Goal: Entertainment & Leisure: Consume media (video, audio)

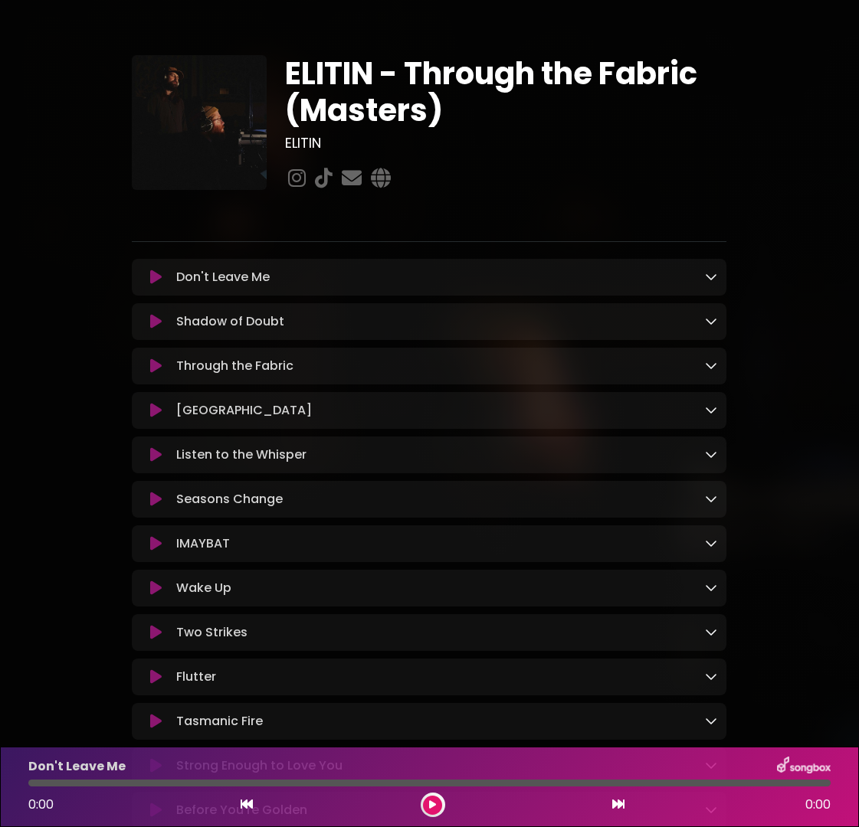
click at [153, 325] on icon at bounding box center [155, 321] width 11 height 15
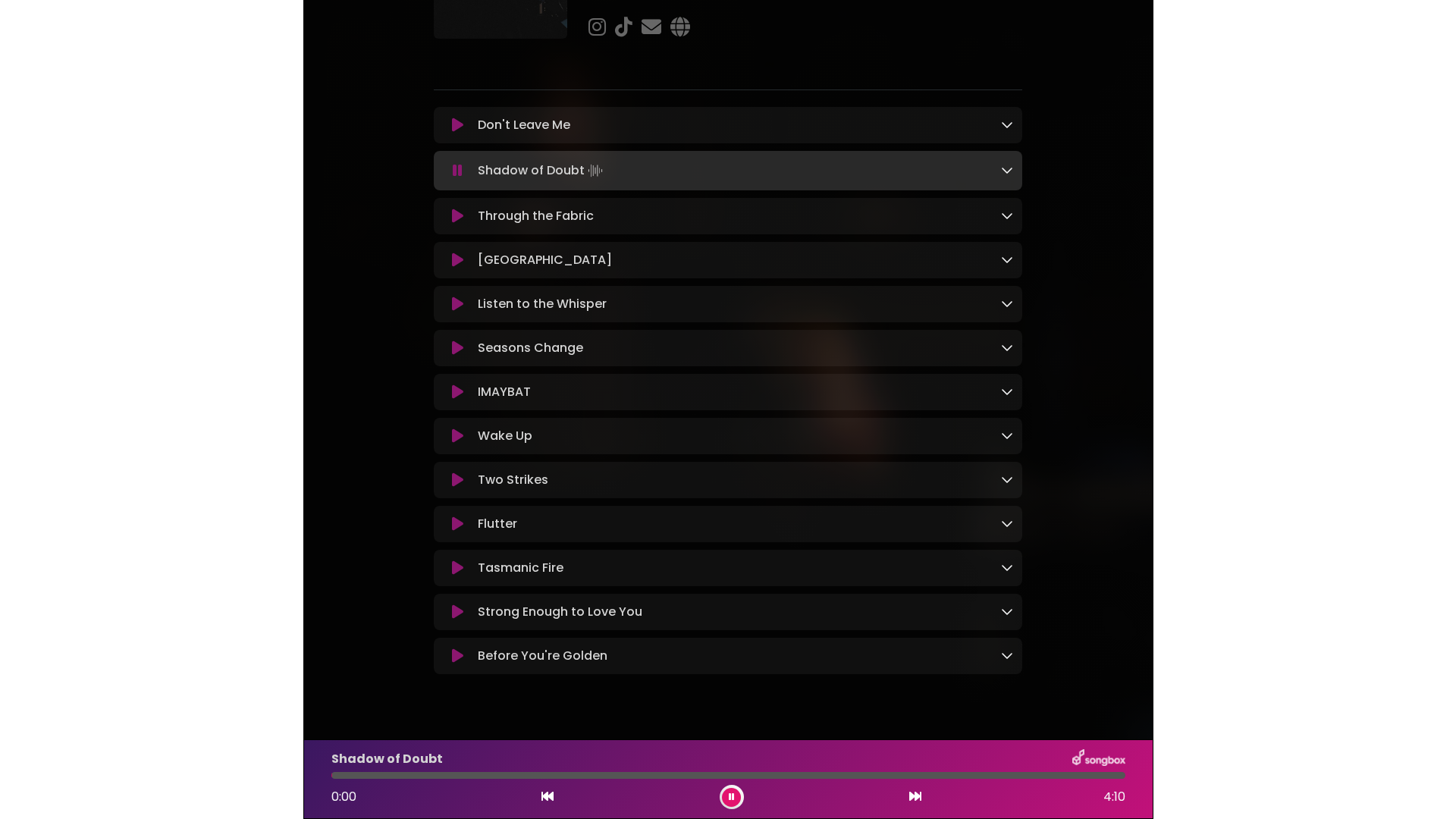
scroll to position [151, 0]
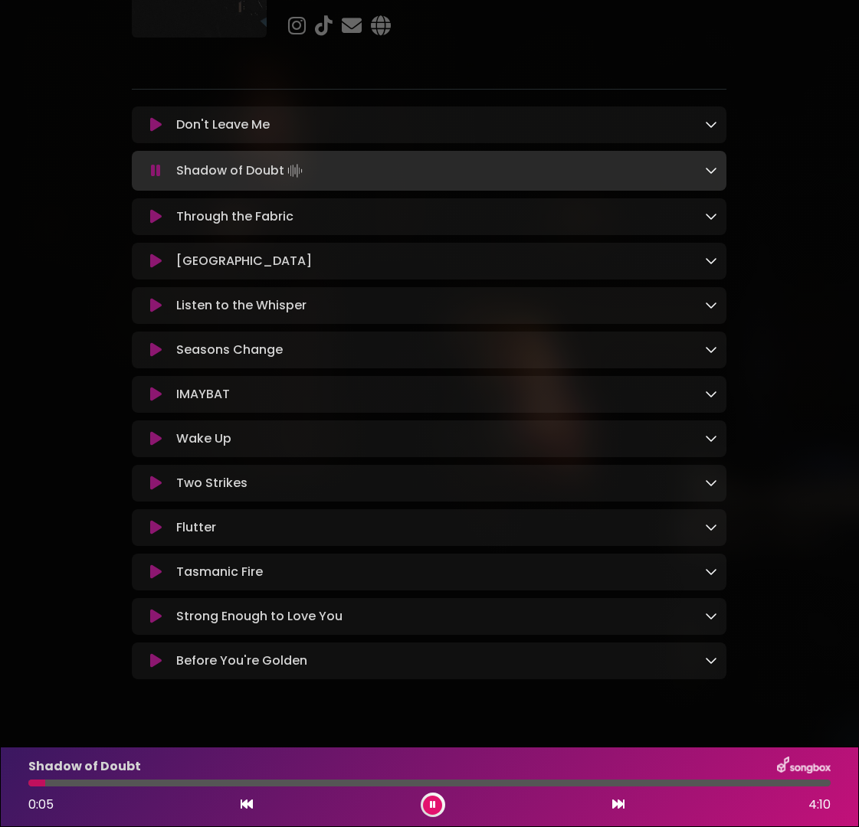
click at [158, 122] on icon at bounding box center [155, 124] width 11 height 15
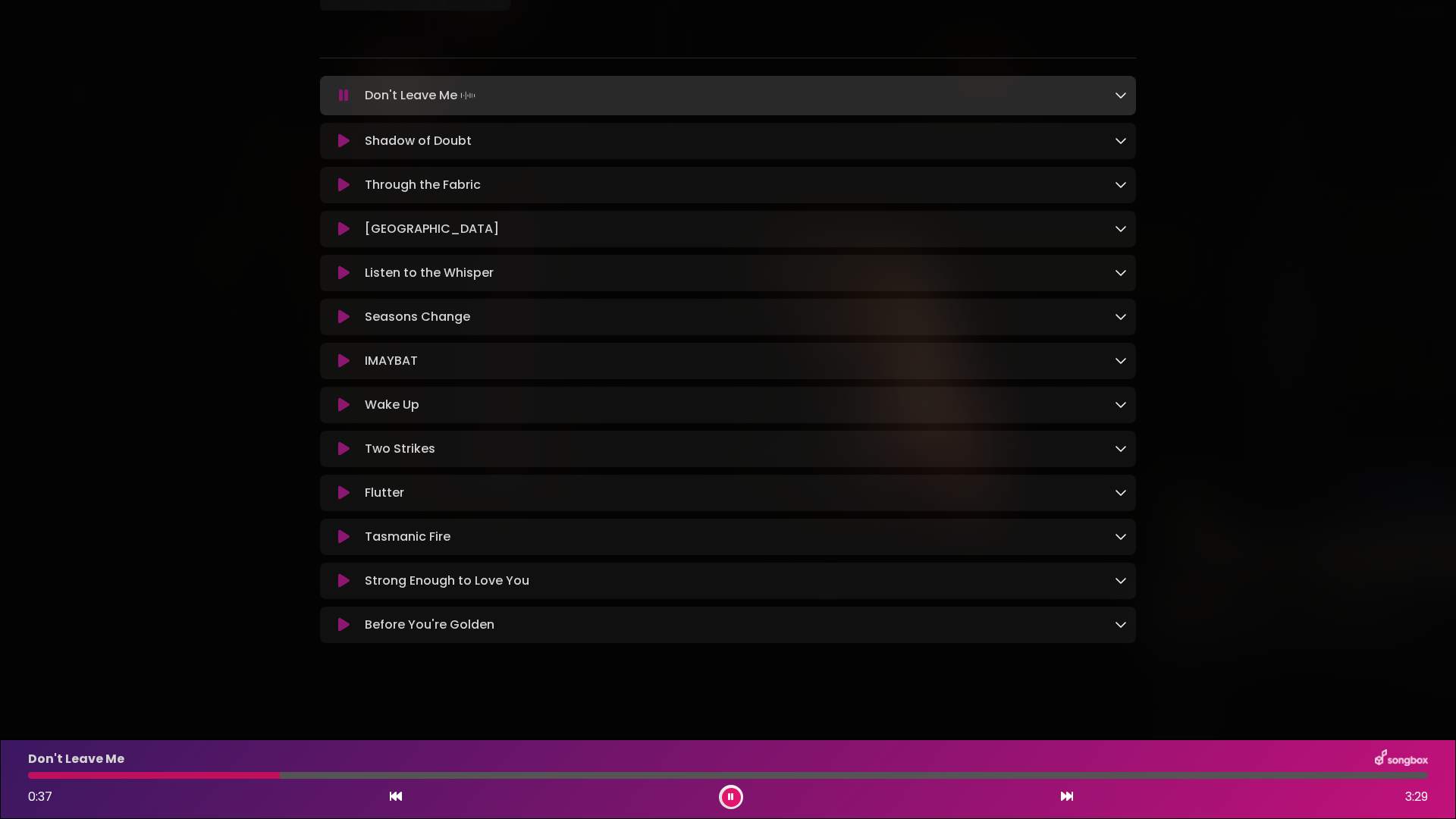
scroll to position [0, 0]
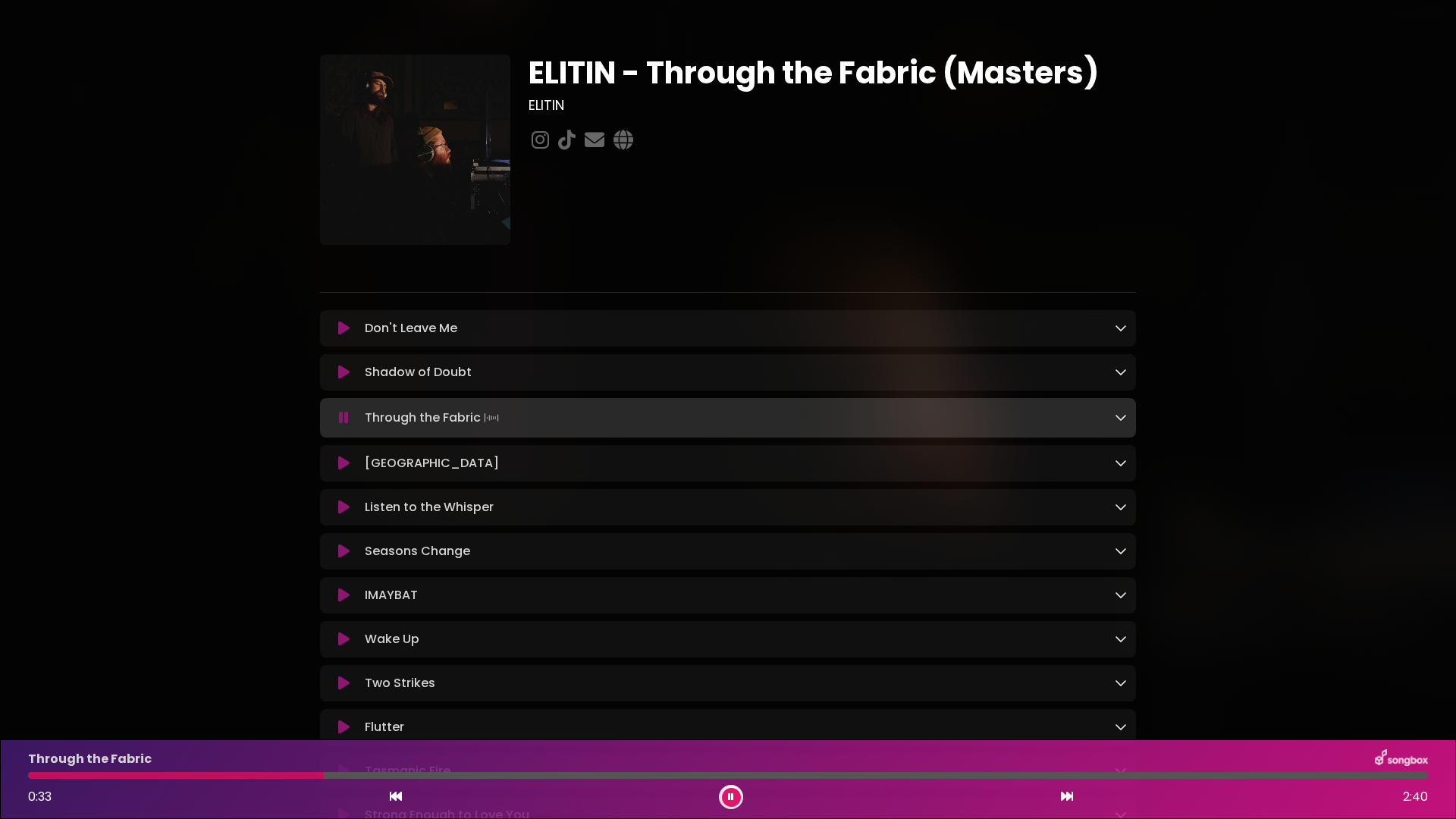
click at [345, 375] on icon at bounding box center [343, 372] width 11 height 15
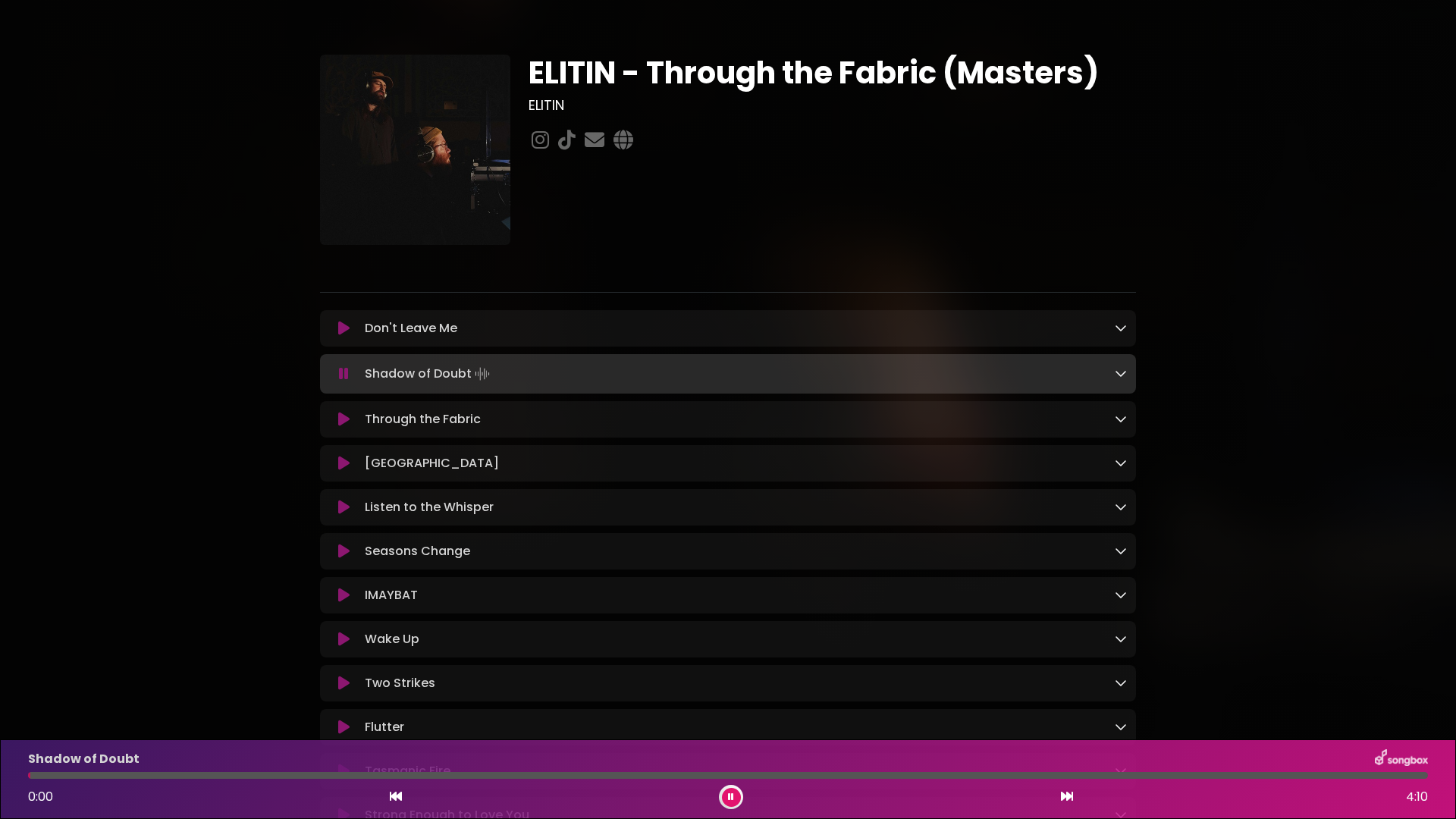
click at [849, 773] on div at bounding box center [728, 775] width 1400 height 7
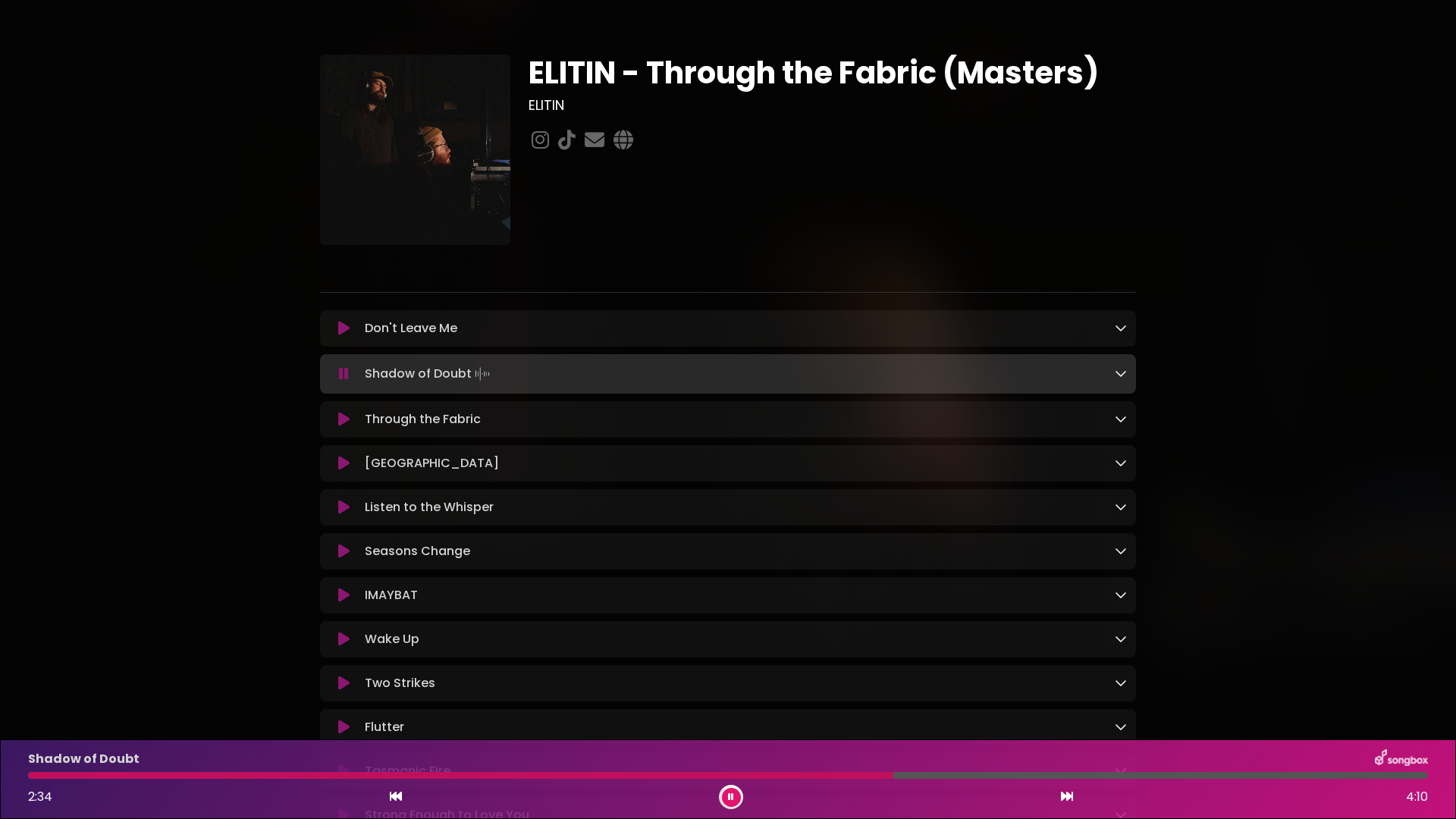
click at [605, 777] on div at bounding box center [460, 775] width 865 height 7
click at [849, 774] on div at bounding box center [728, 775] width 1400 height 7
click at [344, 422] on icon at bounding box center [343, 419] width 11 height 15
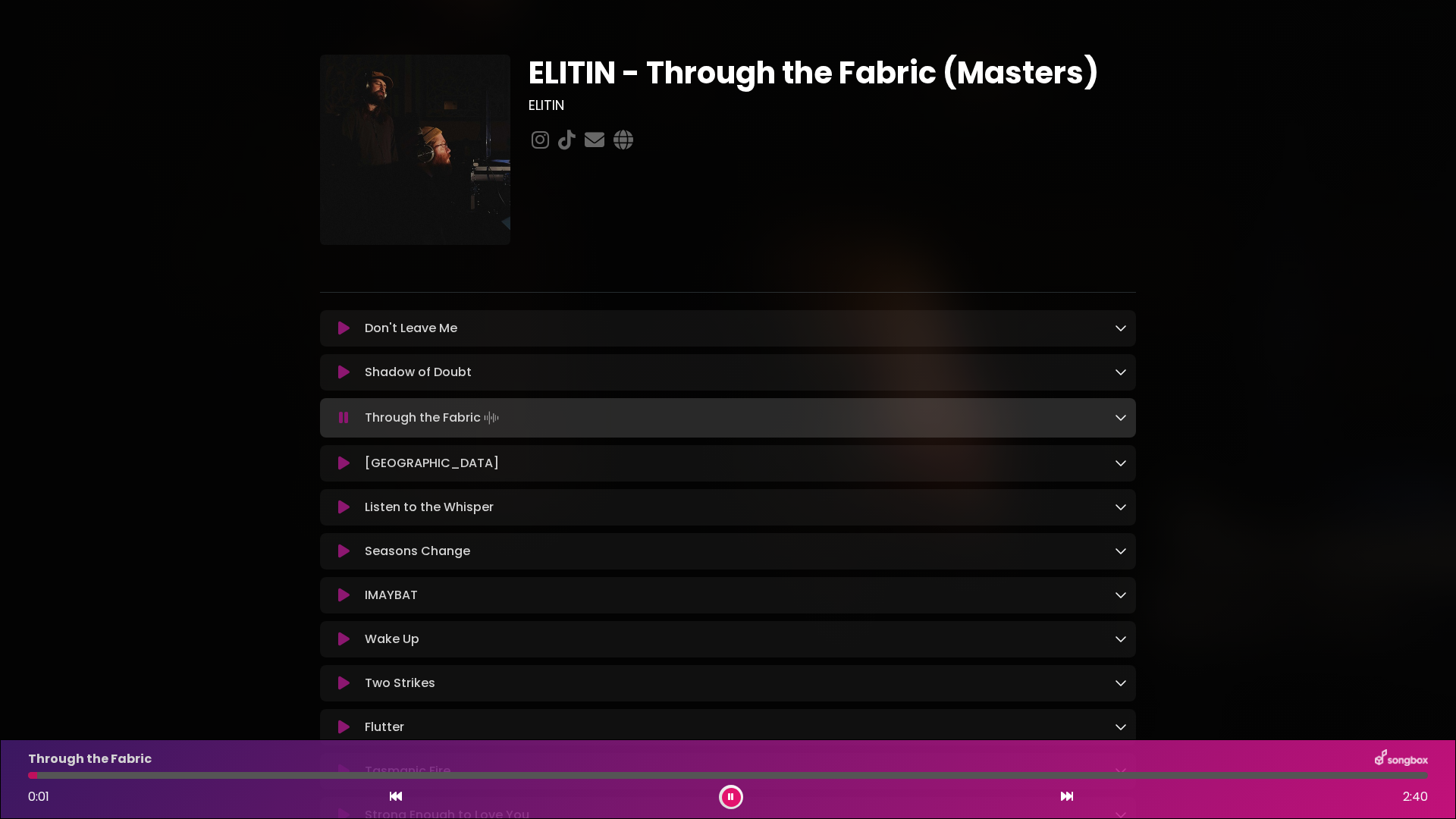
click at [398, 773] on div at bounding box center [728, 775] width 1400 height 7
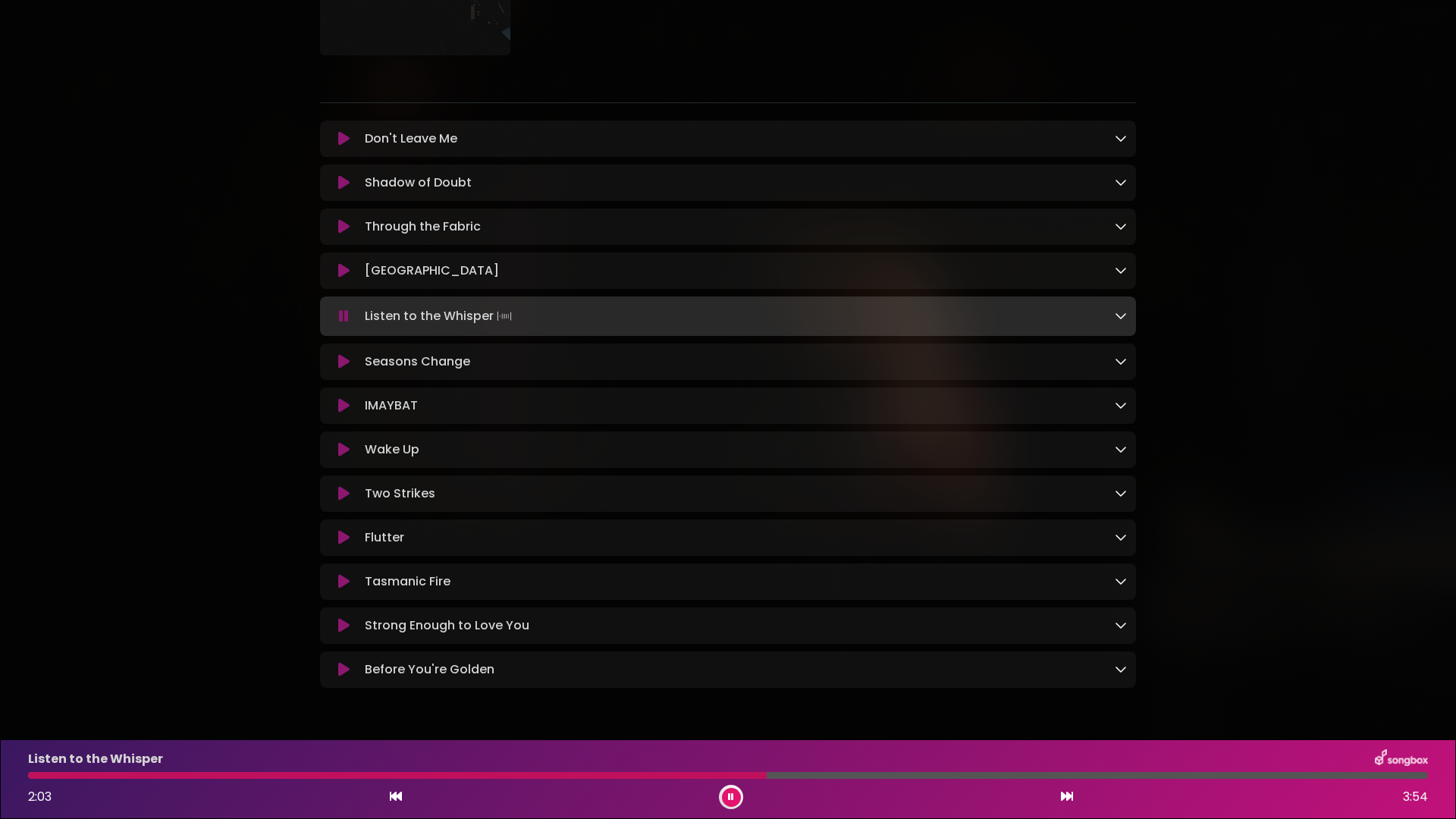
scroll to position [264, 0]
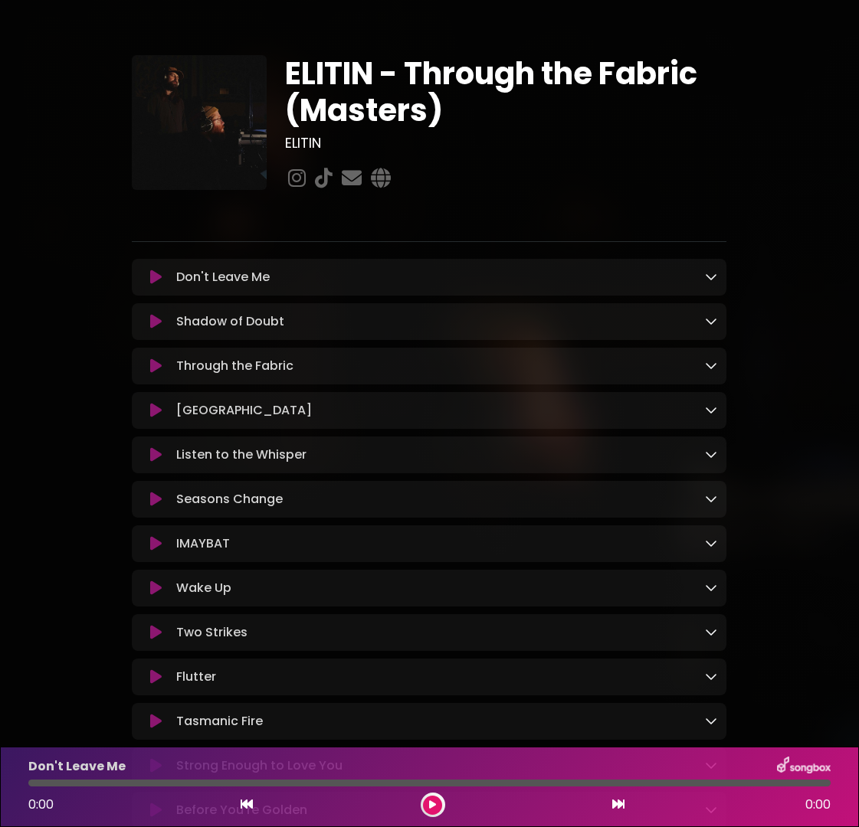
click at [201, 132] on img at bounding box center [199, 122] width 135 height 135
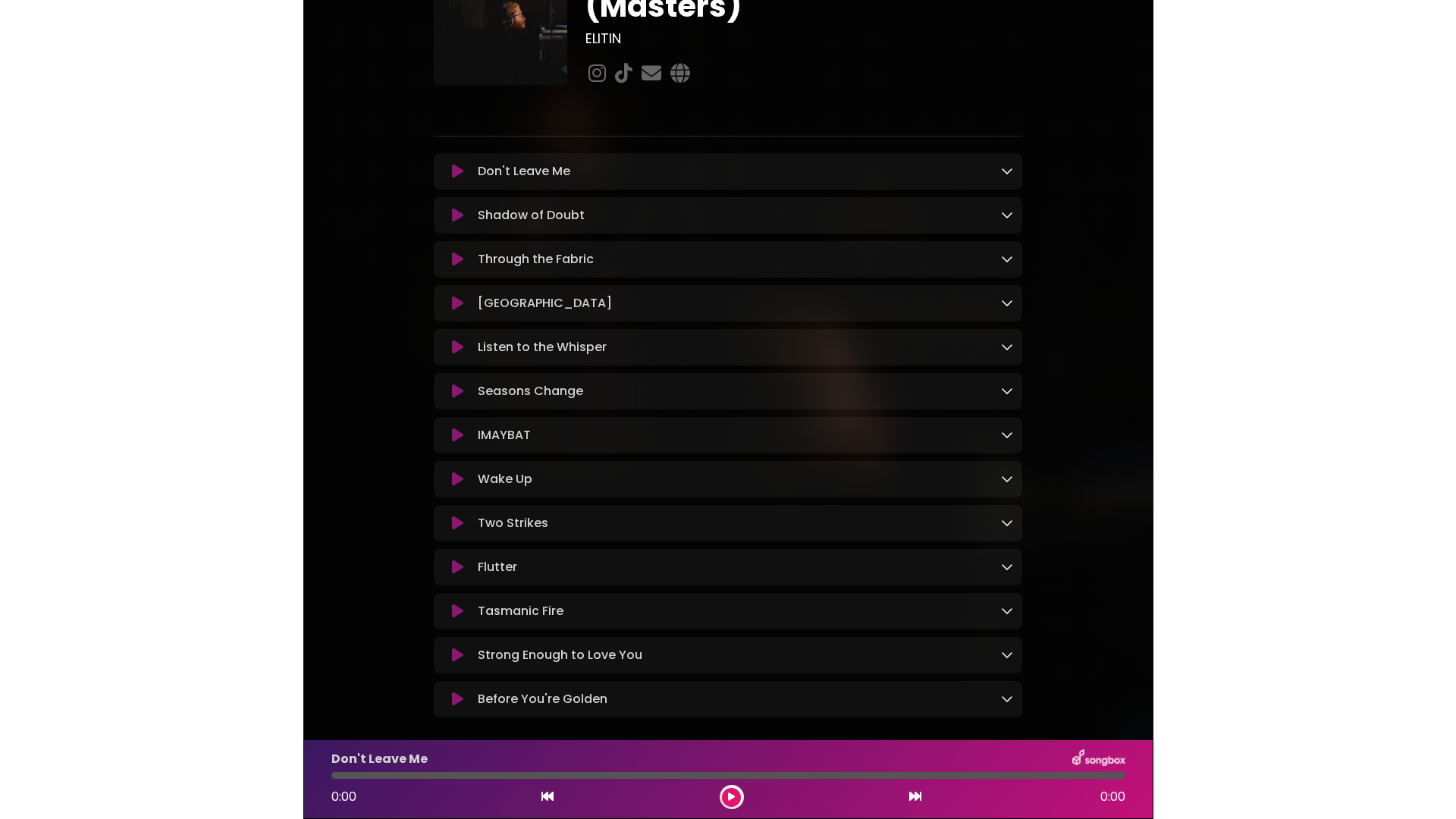
scroll to position [126, 0]
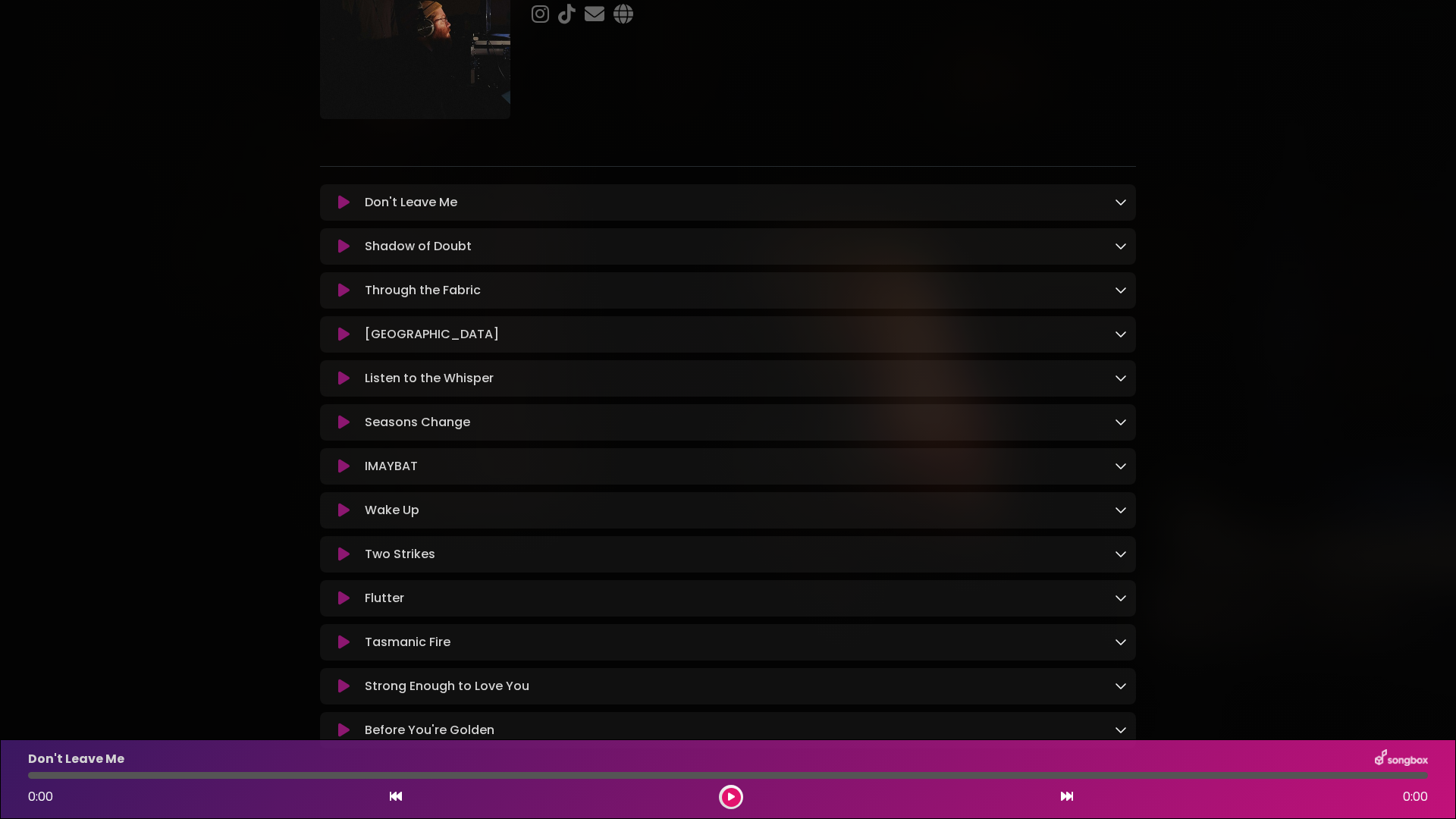
scroll to position [262, 0]
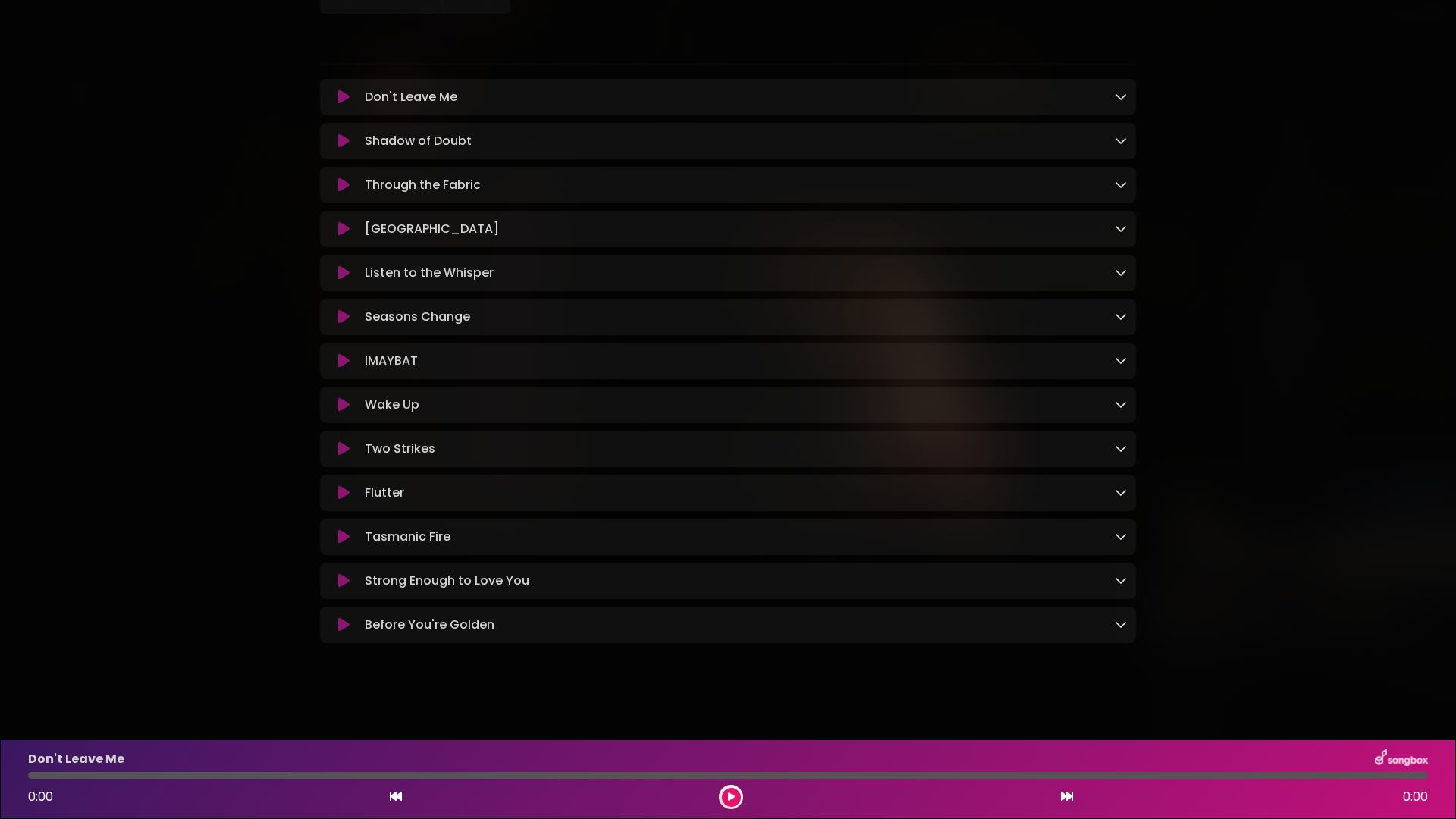
click at [396, 577] on div "Don't Leave Me Loading Track..." at bounding box center [728, 361] width 816 height 564
click at [342, 530] on icon at bounding box center [343, 537] width 11 height 15
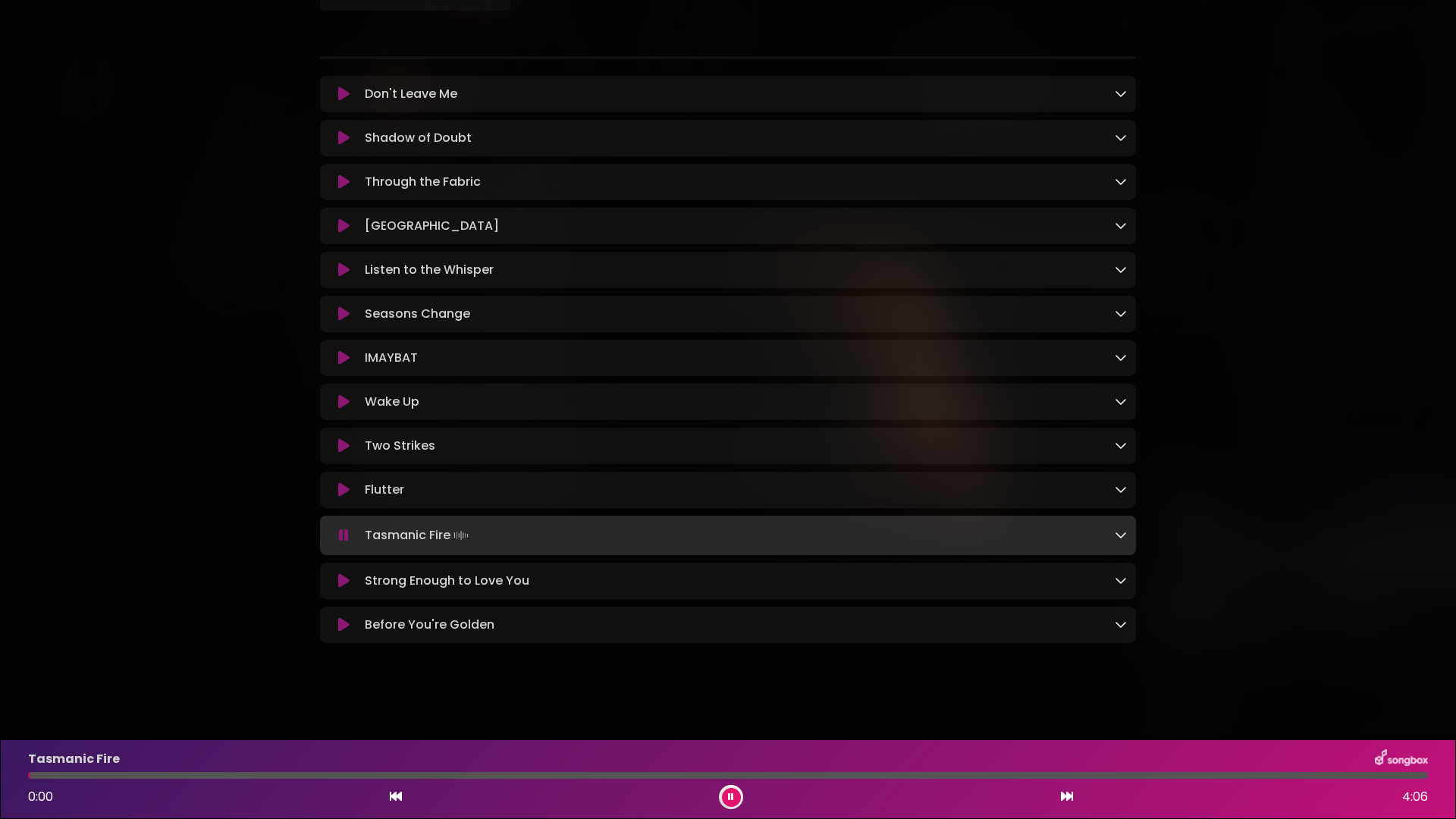
click at [582, 773] on div at bounding box center [728, 775] width 1400 height 7
click at [808, 773] on div at bounding box center [728, 775] width 1400 height 7
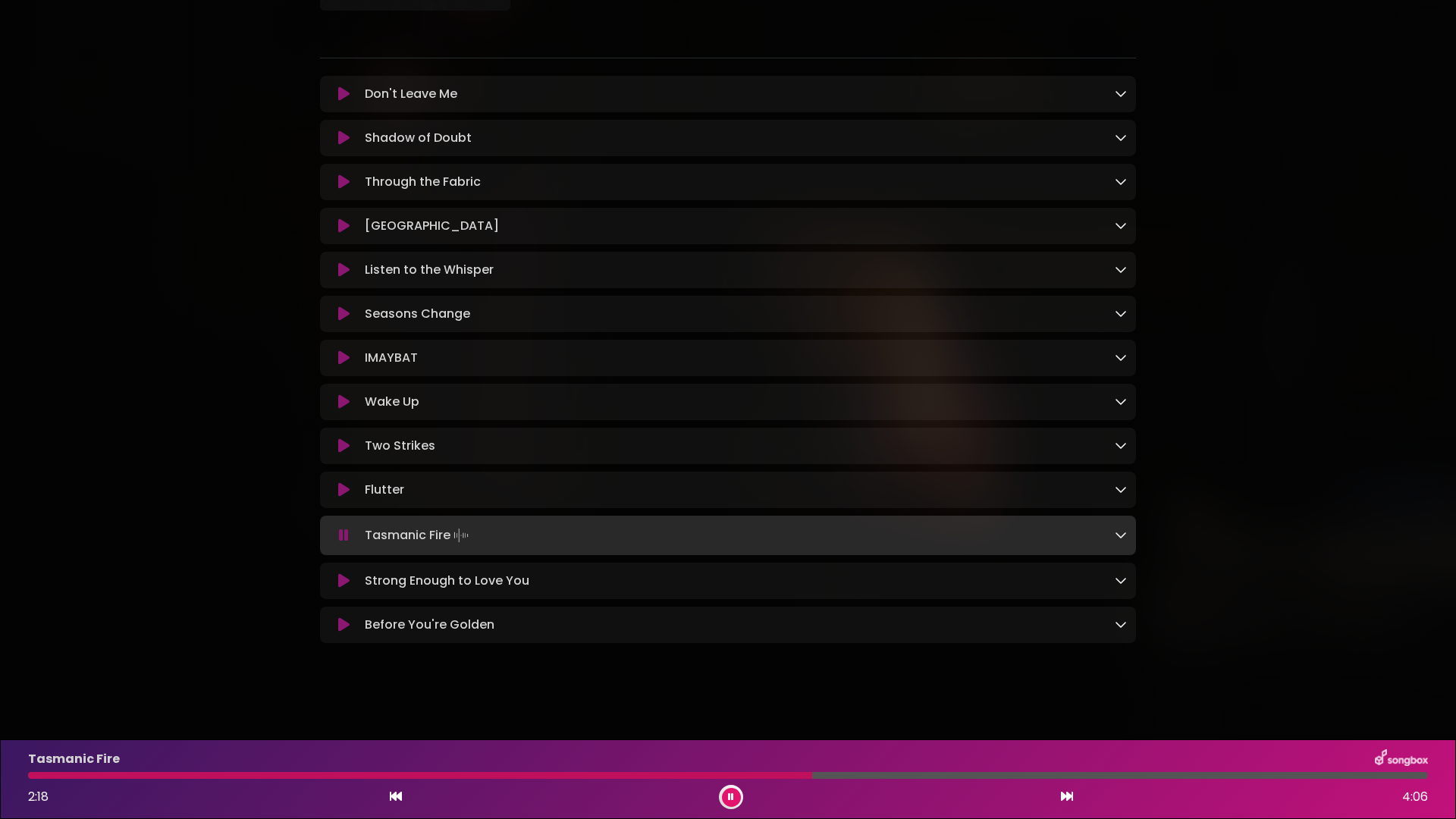
click at [869, 776] on div at bounding box center [728, 775] width 1400 height 7
click at [1010, 773] on div at bounding box center [728, 775] width 1400 height 7
click at [929, 778] on div at bounding box center [523, 775] width 991 height 7
click at [99, 772] on div at bounding box center [485, 775] width 915 height 7
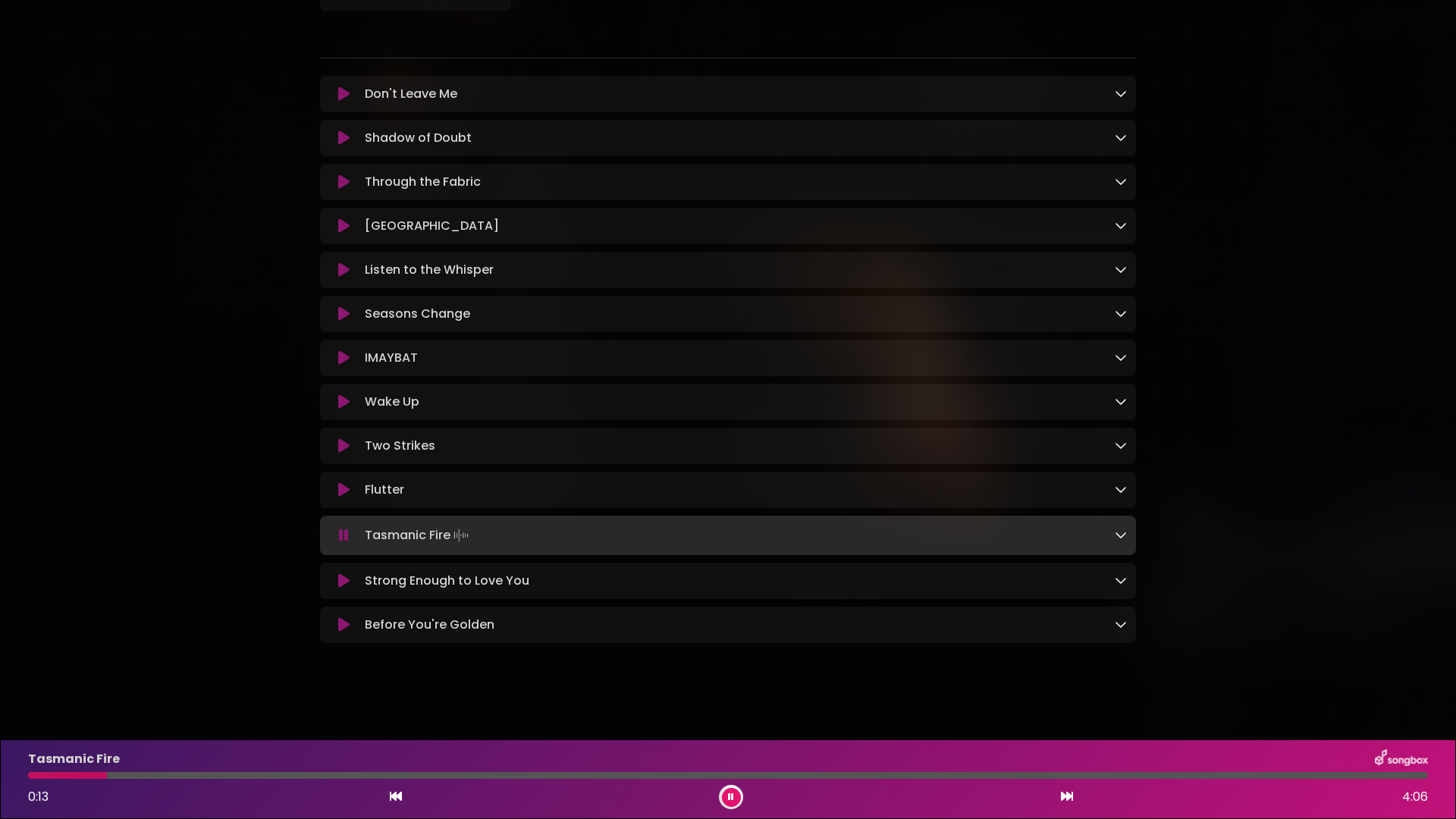
click at [343, 394] on icon at bounding box center [343, 401] width 11 height 15
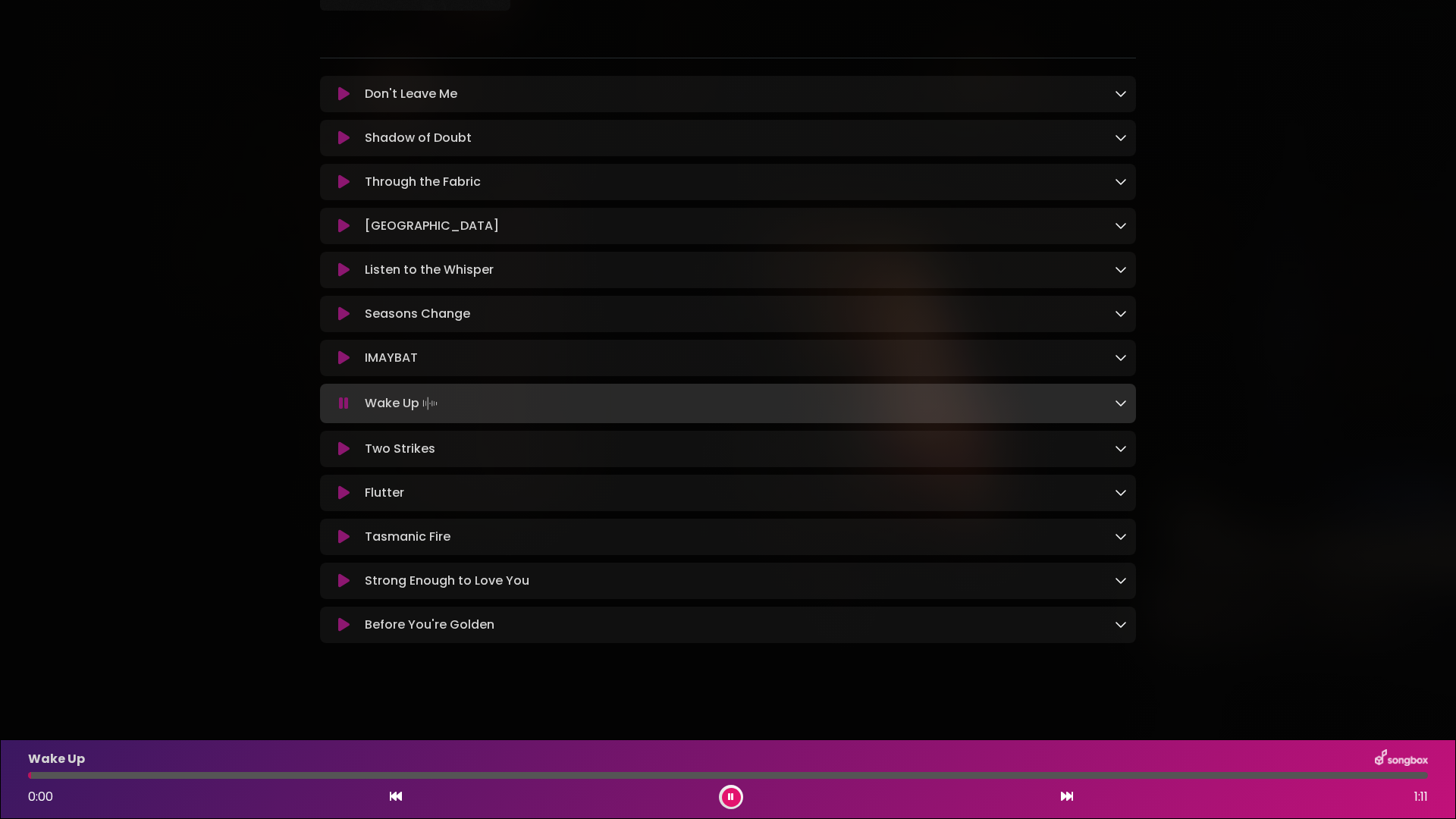
click at [618, 779] on div "Wake Up 0:00 1:11" at bounding box center [728, 779] width 1418 height 60
click at [625, 776] on div at bounding box center [728, 775] width 1400 height 7
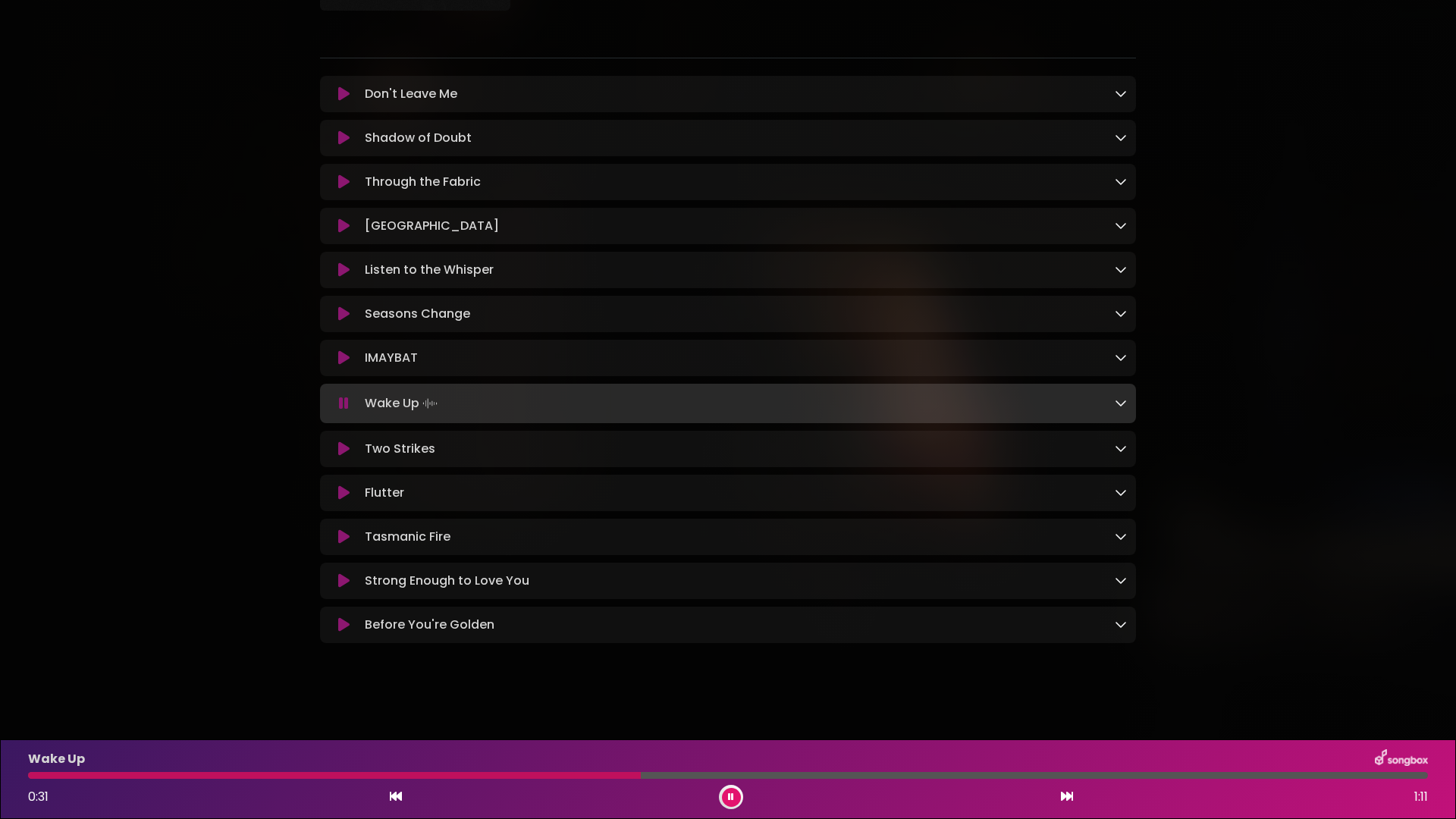
click at [874, 774] on div at bounding box center [728, 775] width 1400 height 7
click at [983, 777] on div at bounding box center [728, 775] width 1400 height 7
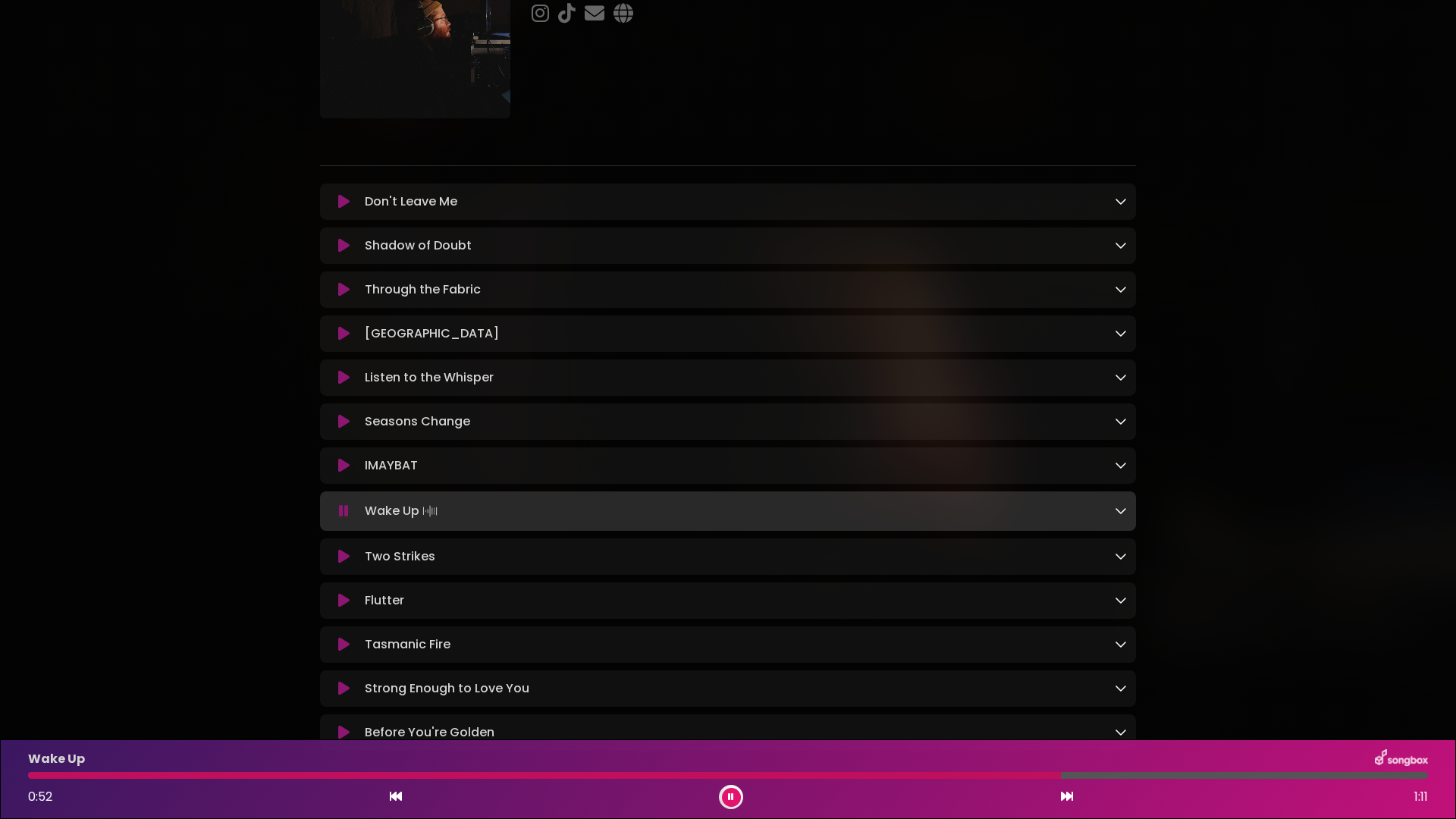
scroll to position [196, 0]
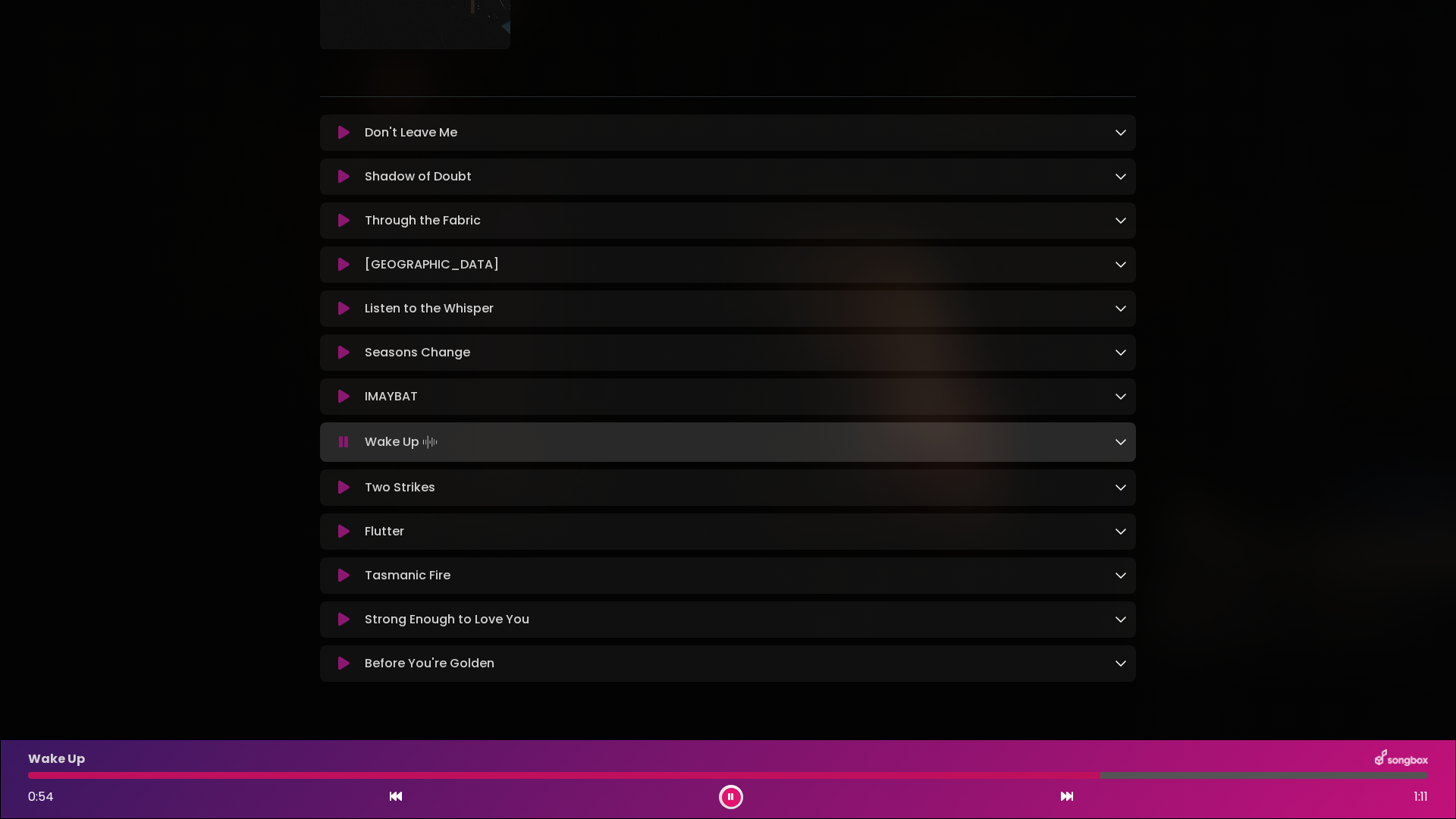
click at [341, 312] on icon at bounding box center [343, 308] width 11 height 15
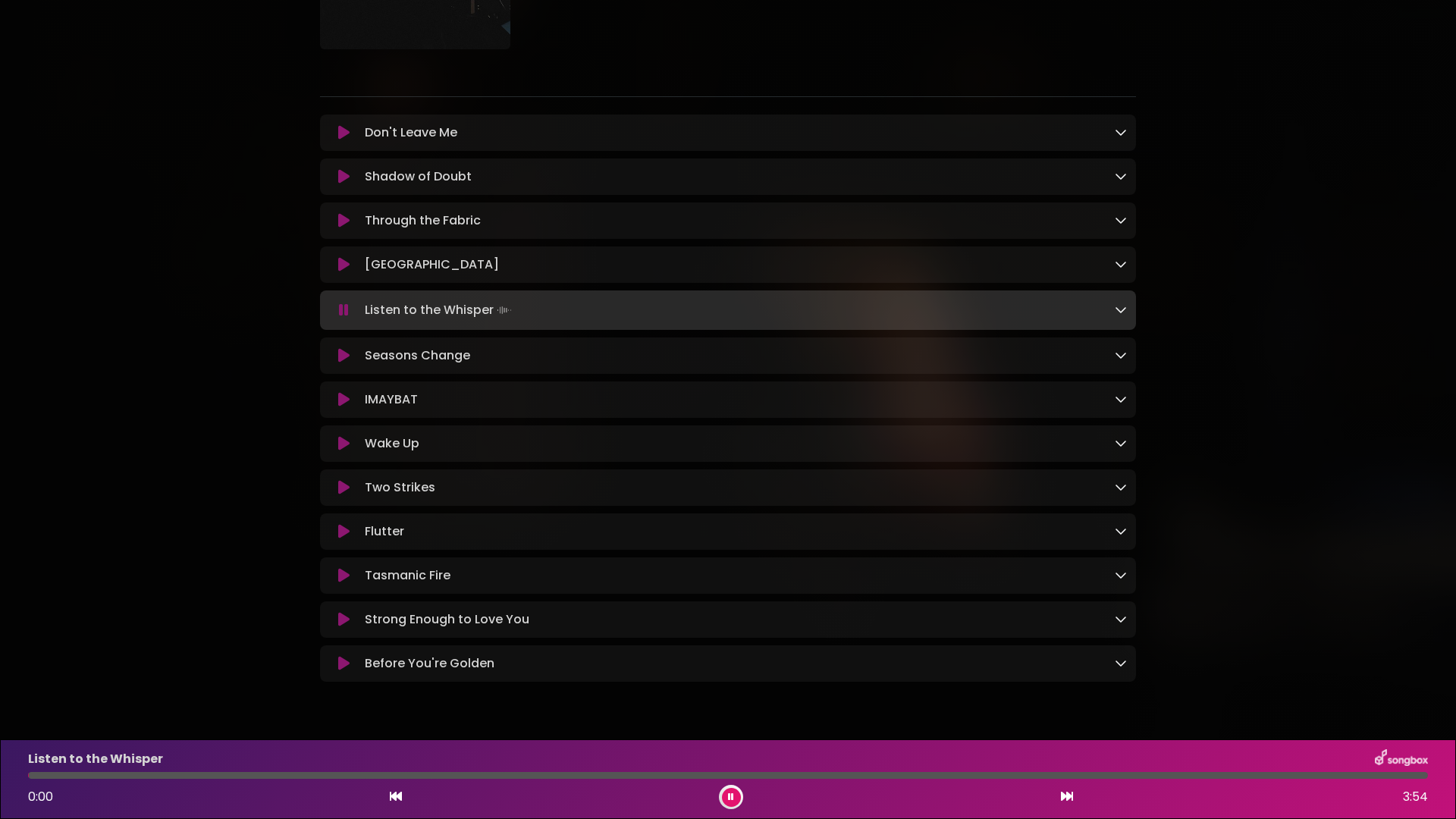
click at [731, 777] on div at bounding box center [728, 775] width 1400 height 7
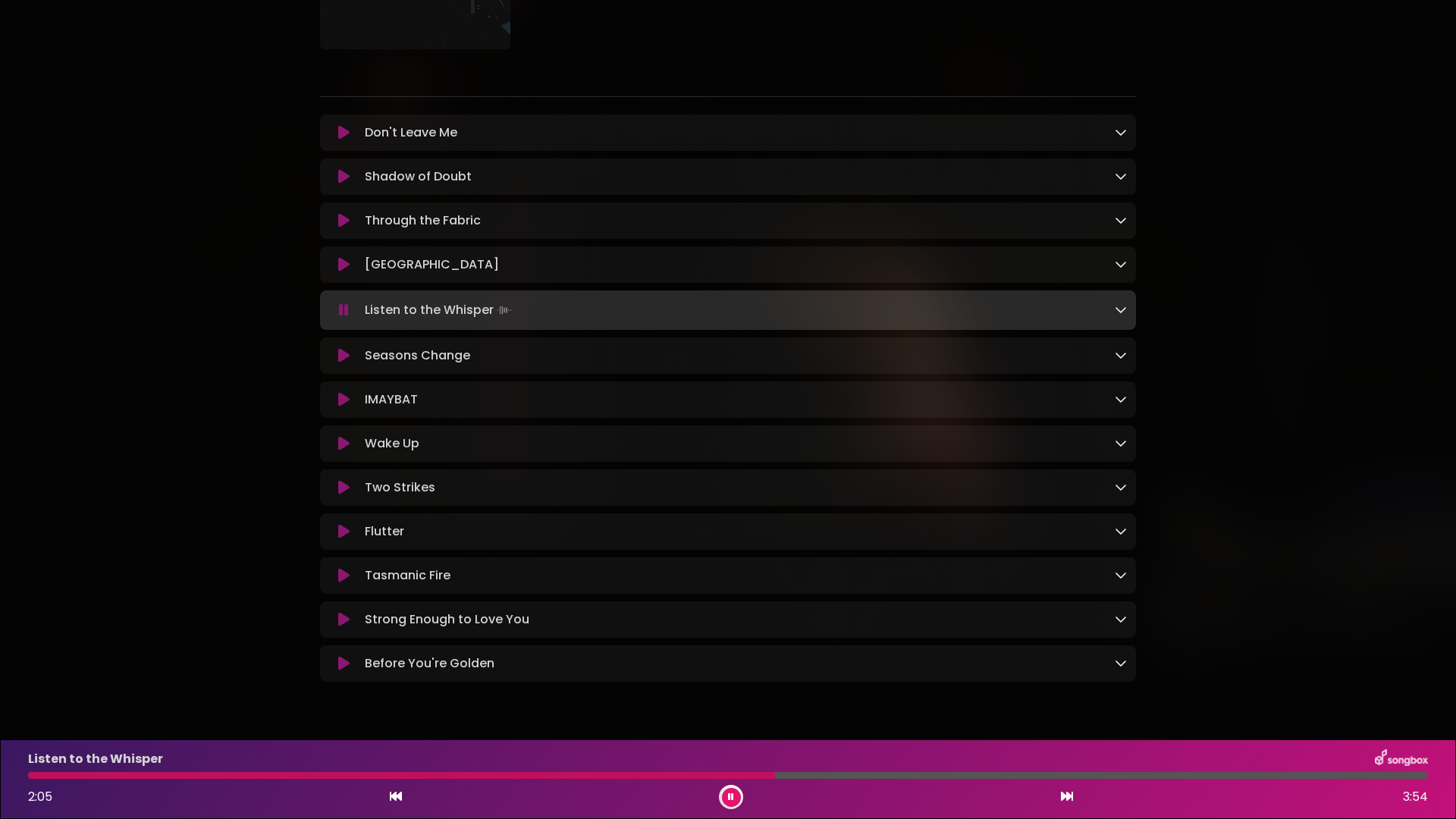
scroll to position [226, 0]
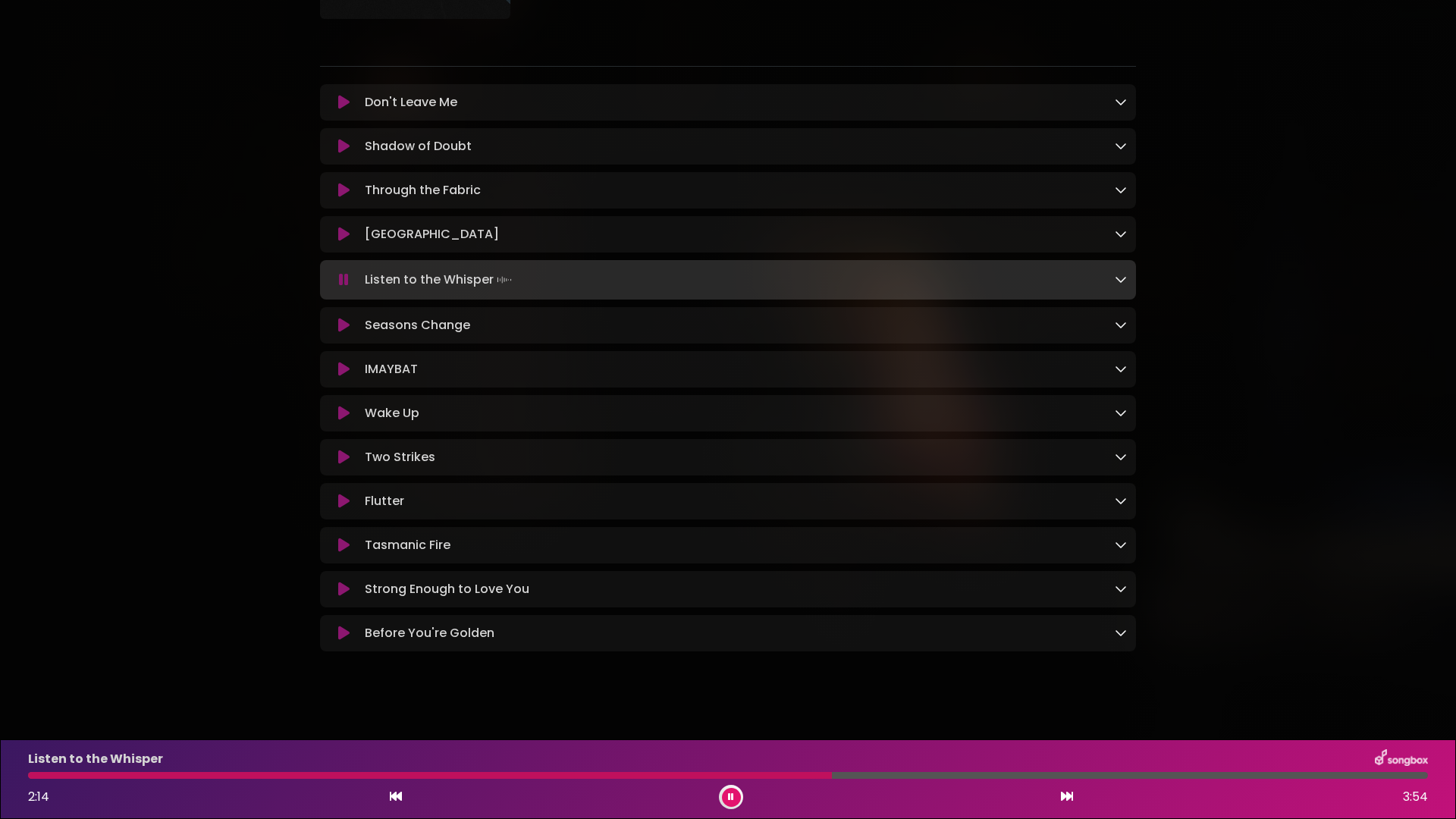
click at [1122, 279] on icon at bounding box center [1120, 279] width 12 height 12
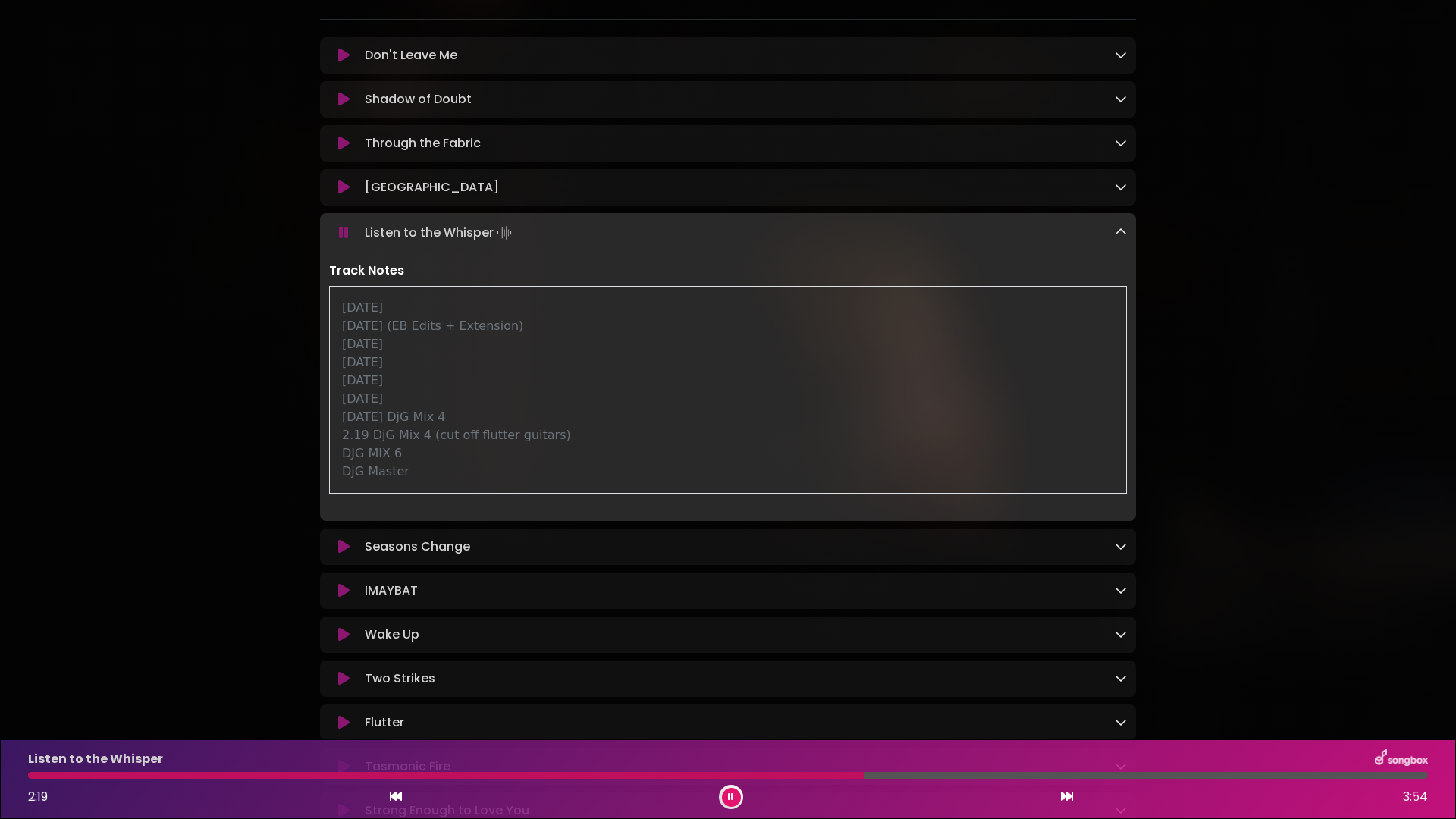
scroll to position [320, 0]
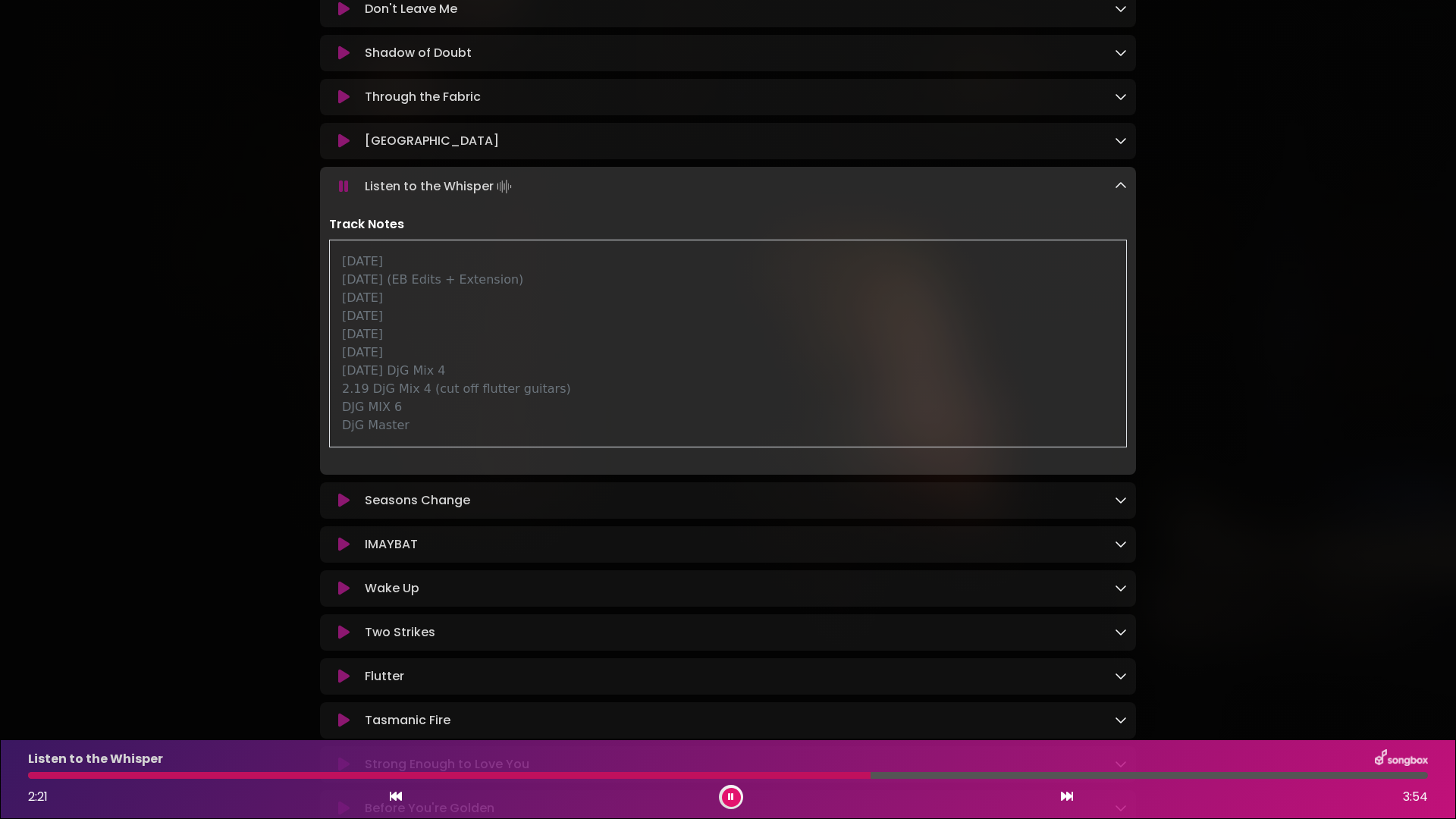
click at [1123, 501] on icon at bounding box center [1120, 500] width 12 height 12
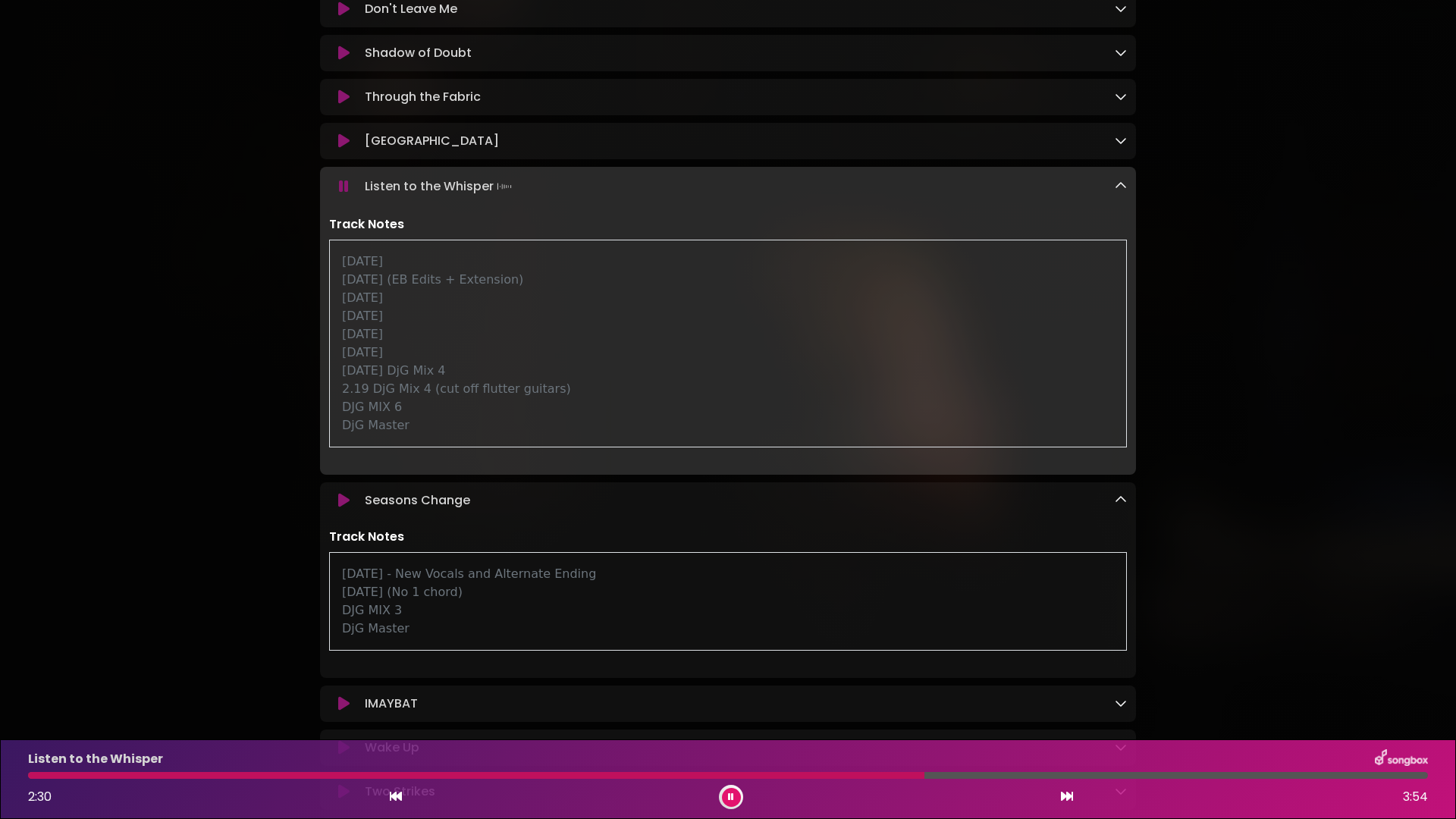
click at [728, 793] on icon at bounding box center [730, 797] width 6 height 9
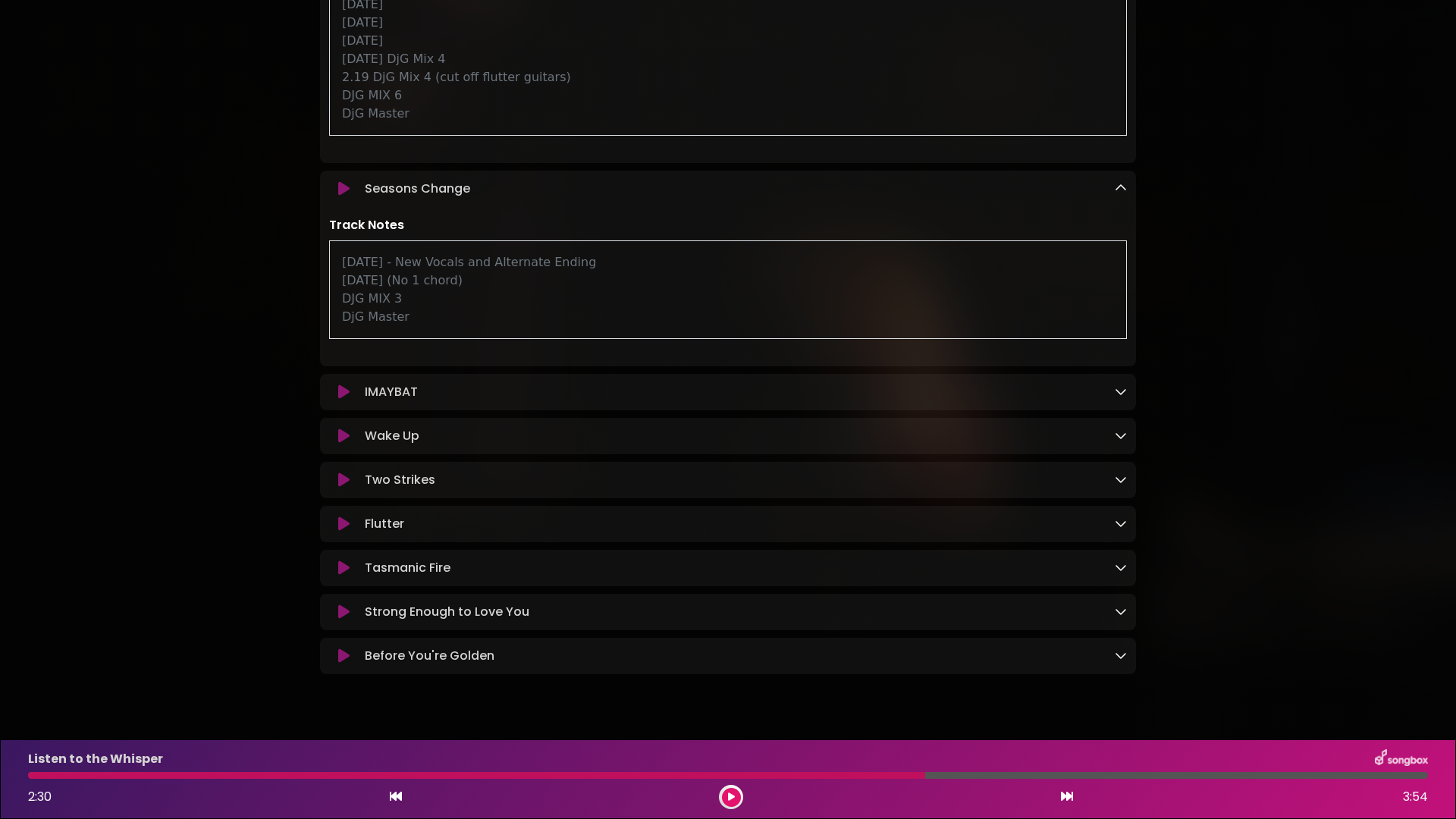
scroll to position [629, 0]
click at [437, 533] on div "Flutter Loading Track..." at bounding box center [742, 523] width 768 height 18
drag, startPoint x: 493, startPoint y: 663, endPoint x: 1084, endPoint y: 658, distance: 591.0
click at [493, 663] on div "Before You're Golden Loading Track..." at bounding box center [742, 656] width 768 height 18
click at [1122, 661] on icon at bounding box center [1120, 655] width 12 height 12
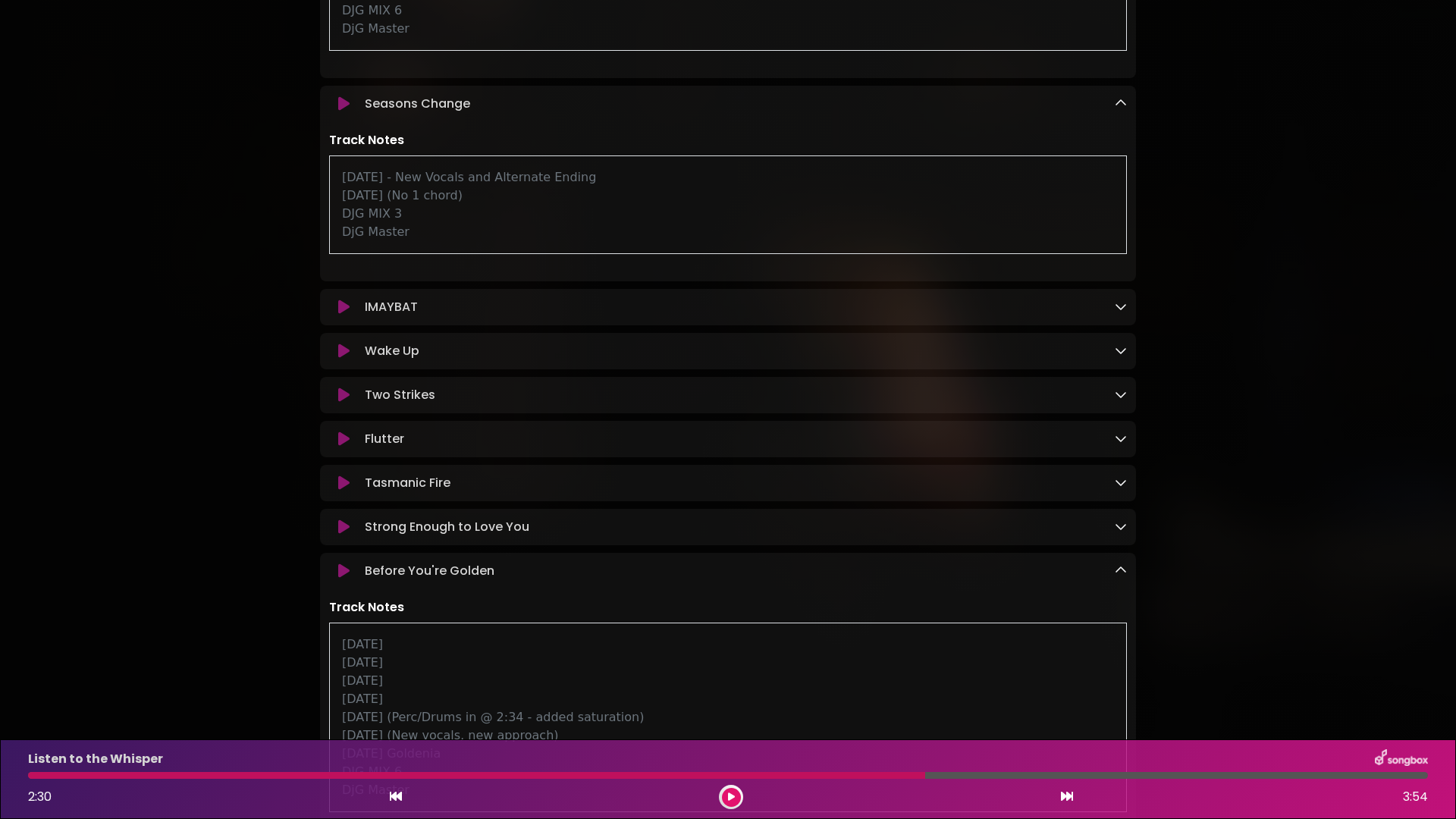
scroll to position [900, 0]
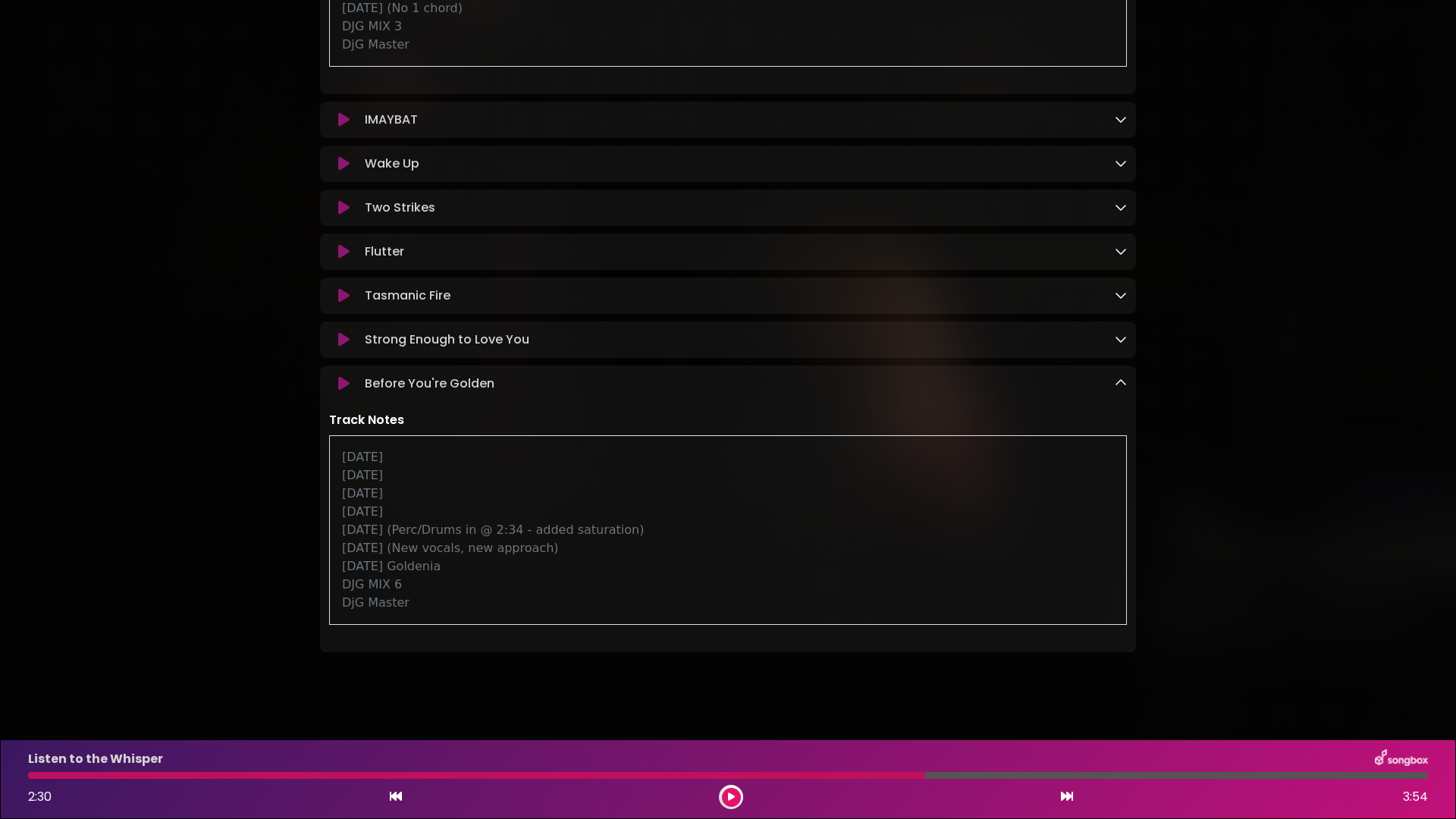
click at [737, 796] on button at bounding box center [730, 797] width 19 height 19
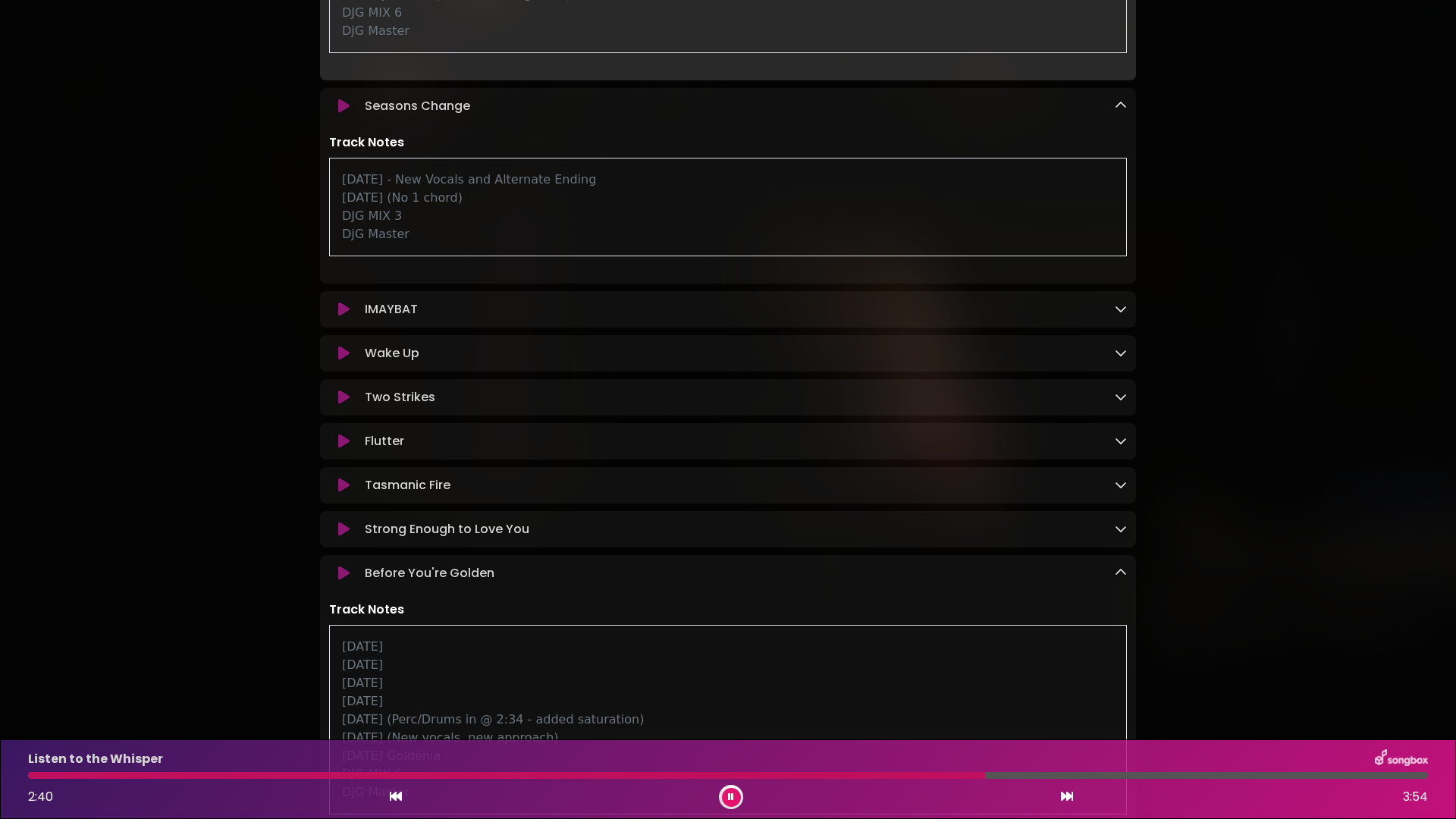
scroll to position [943, 0]
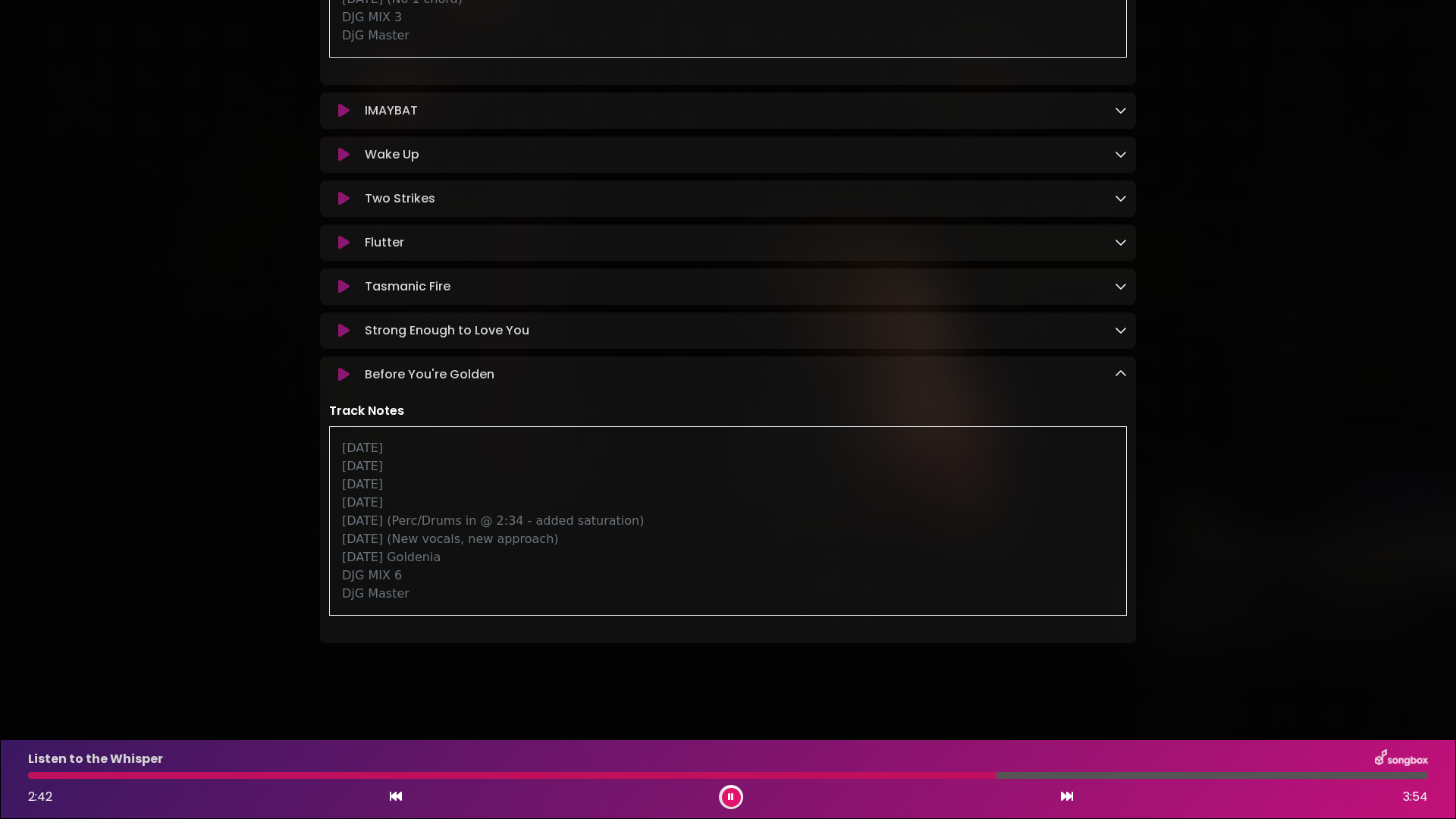
click at [1216, 773] on div at bounding box center [728, 775] width 1400 height 7
click at [344, 367] on icon at bounding box center [343, 374] width 11 height 15
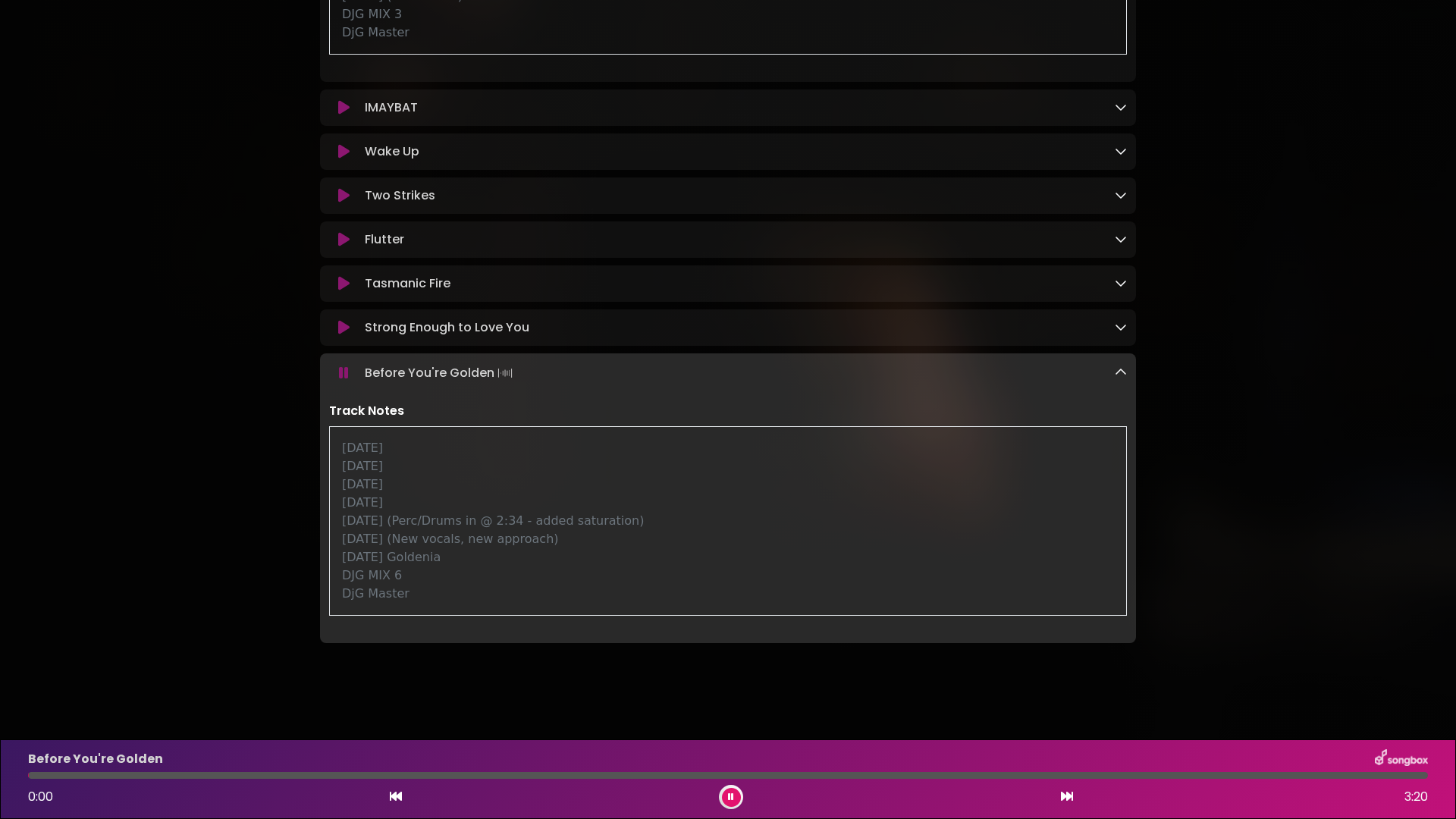
click at [710, 777] on div at bounding box center [728, 775] width 1400 height 7
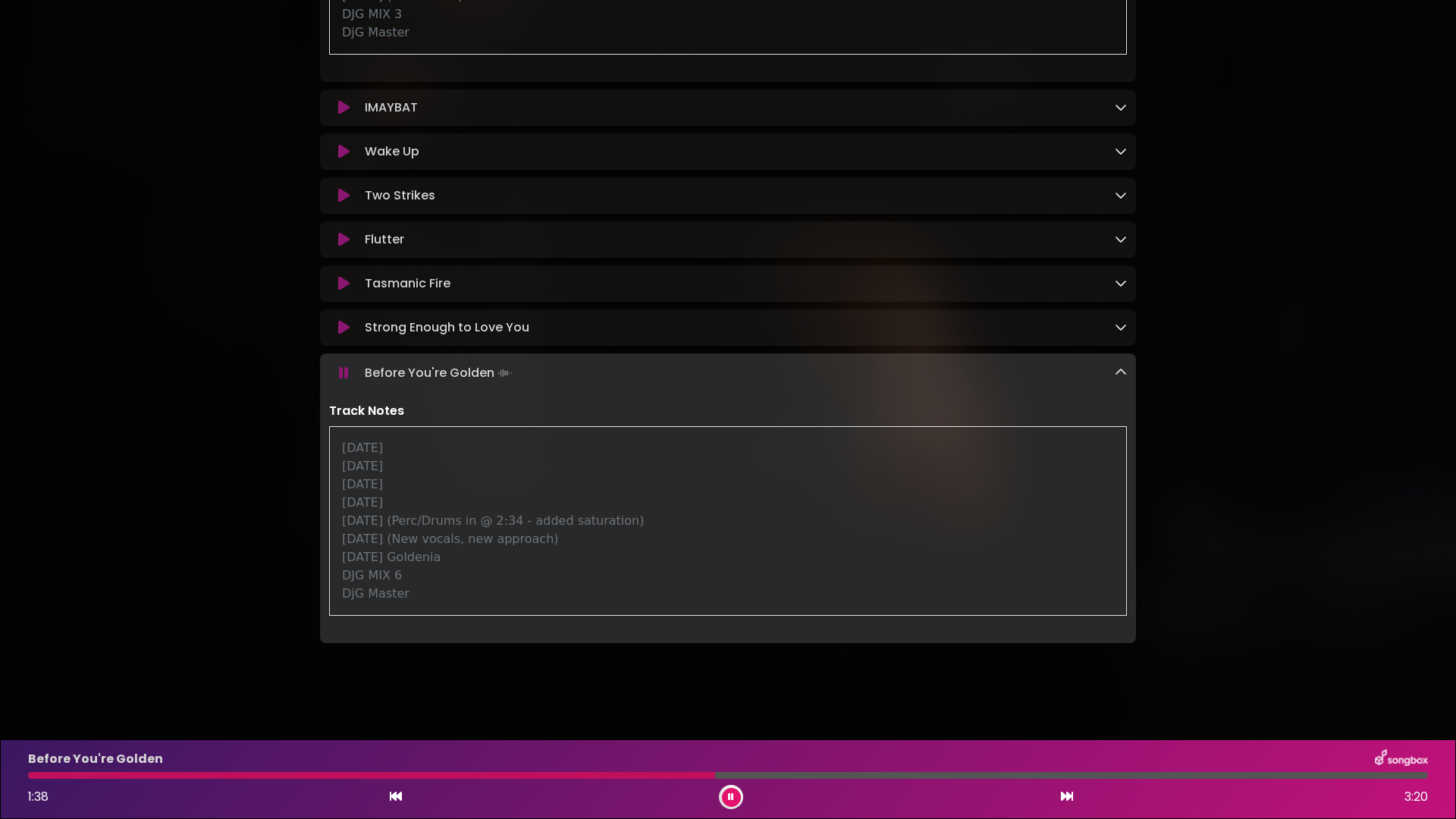
click at [886, 775] on div at bounding box center [728, 775] width 1400 height 7
click at [1051, 775] on div at bounding box center [728, 775] width 1400 height 7
click at [365, 773] on div at bounding box center [572, 775] width 1090 height 7
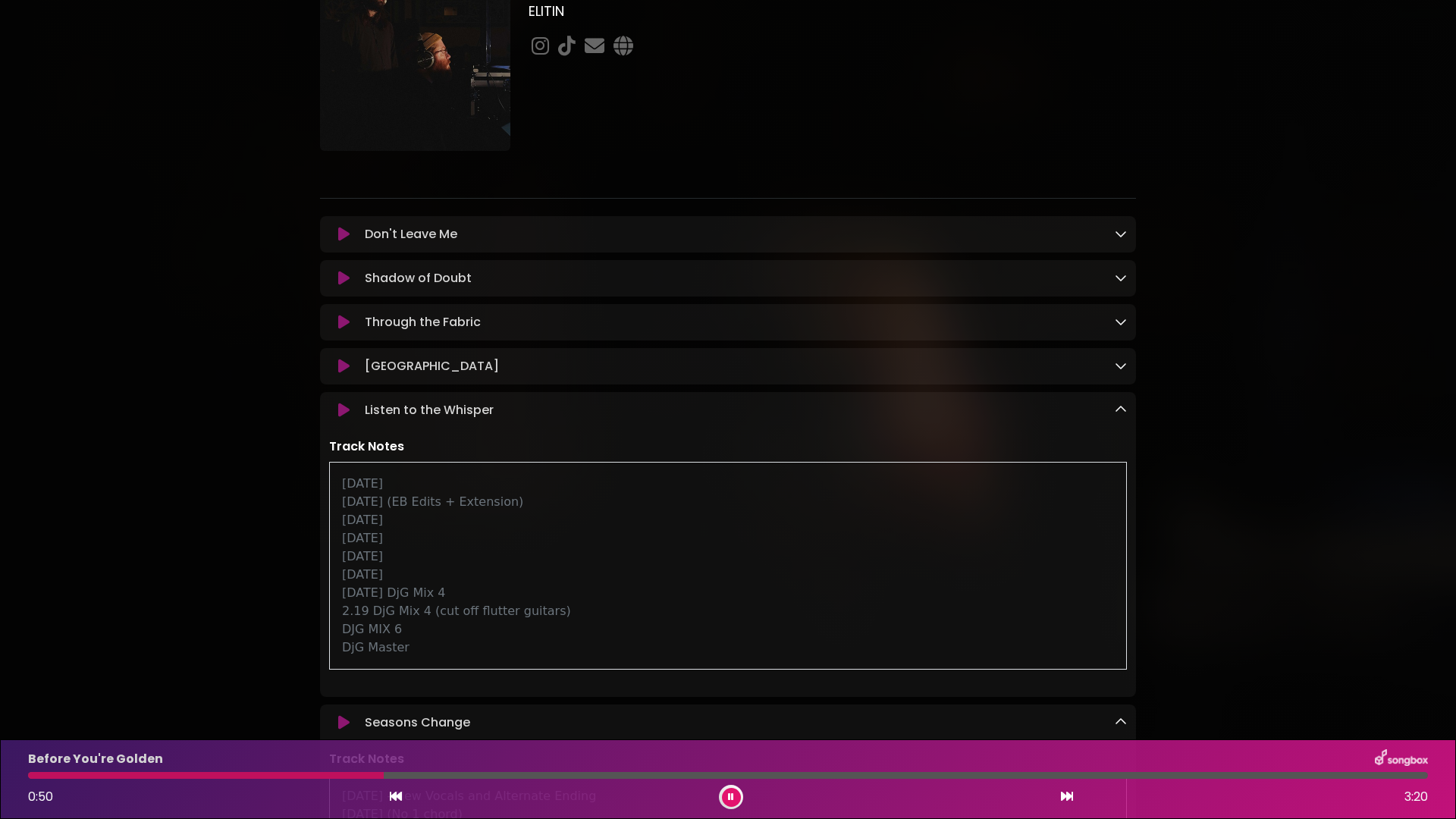
scroll to position [89, 0]
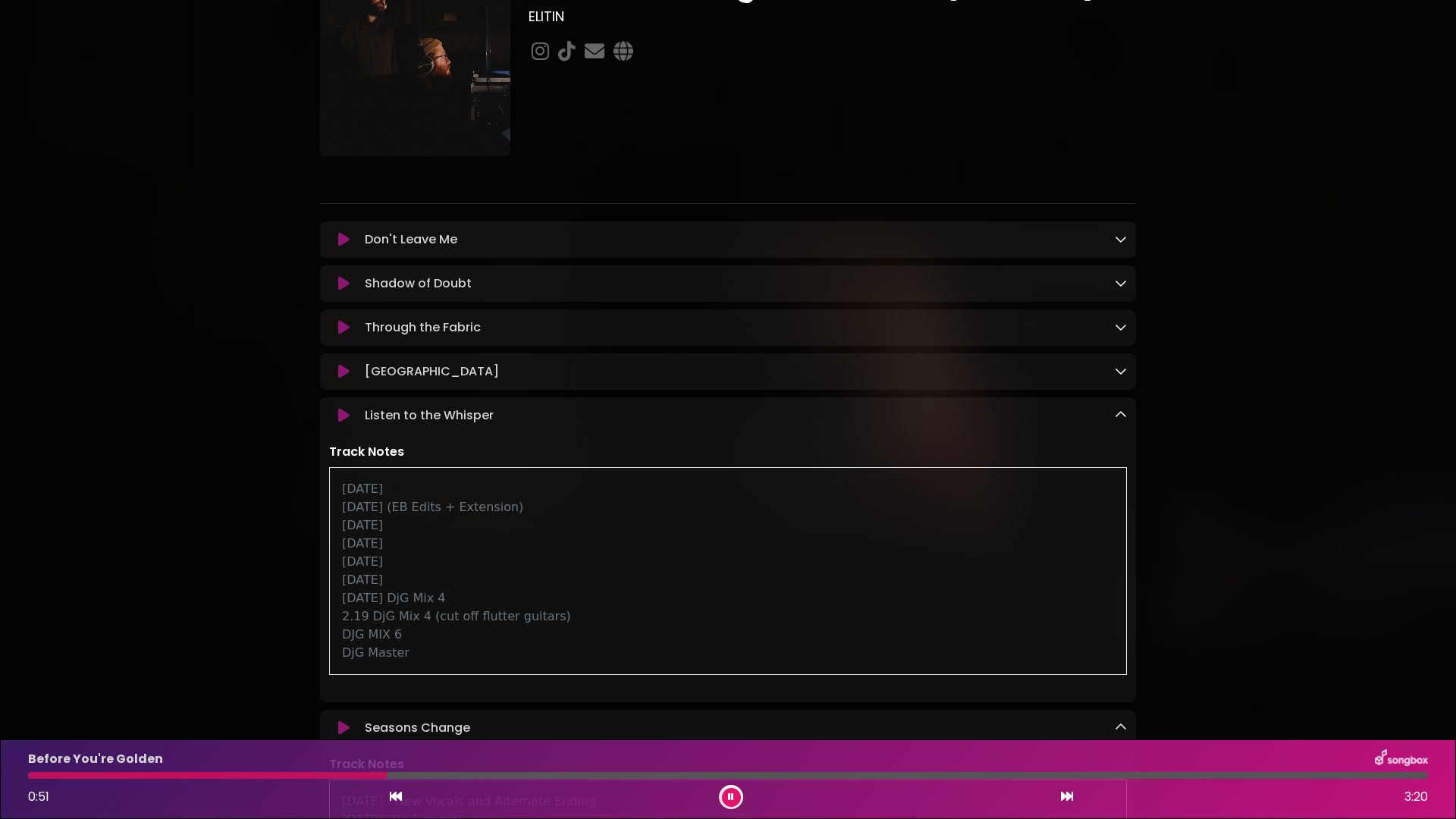
click at [453, 332] on p "Through the Fabric Loading Track..." at bounding box center [423, 328] width 116 height 18
click at [1116, 336] on link at bounding box center [1120, 328] width 12 height 18
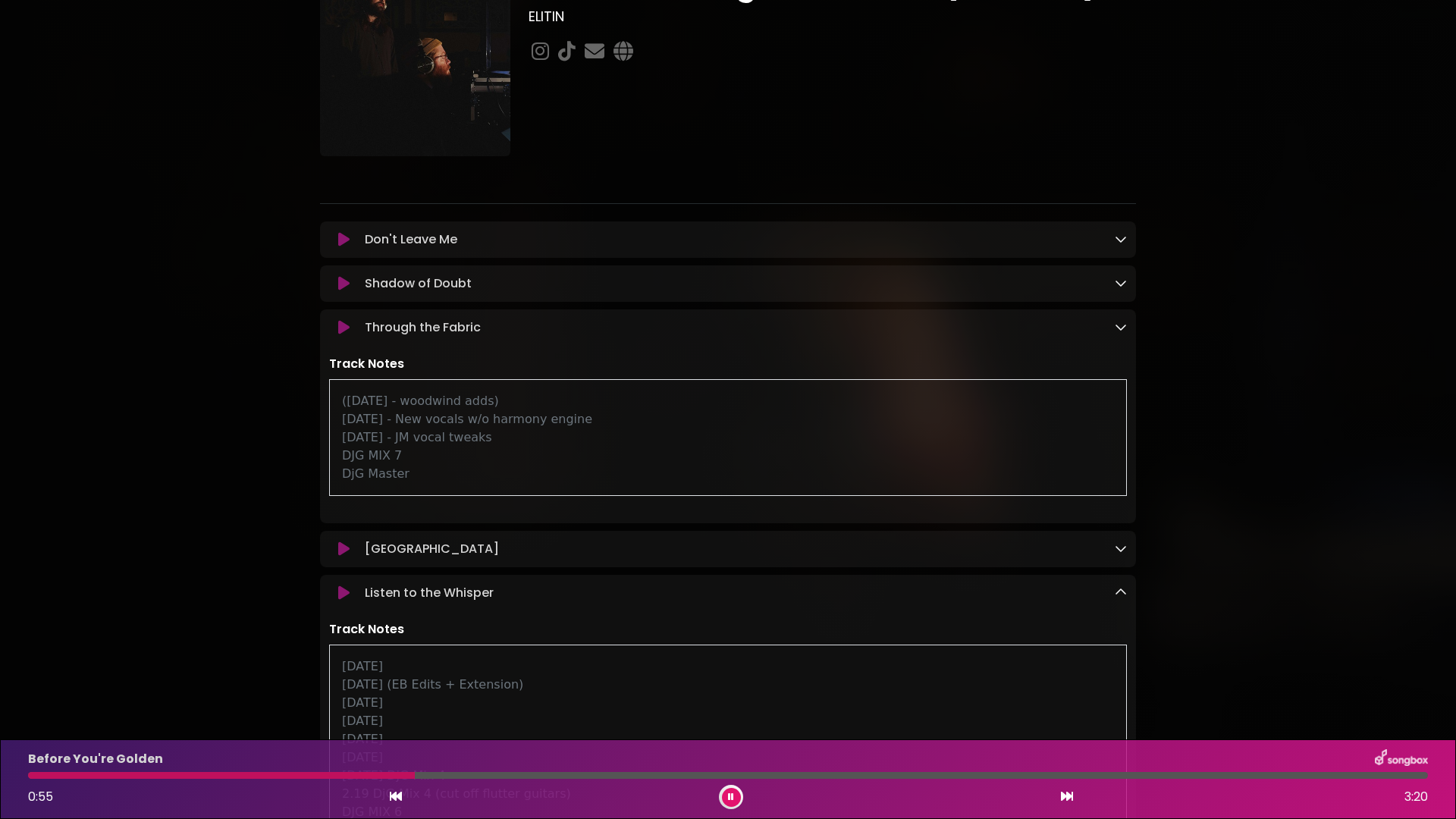
click at [1123, 291] on link at bounding box center [1120, 283] width 12 height 18
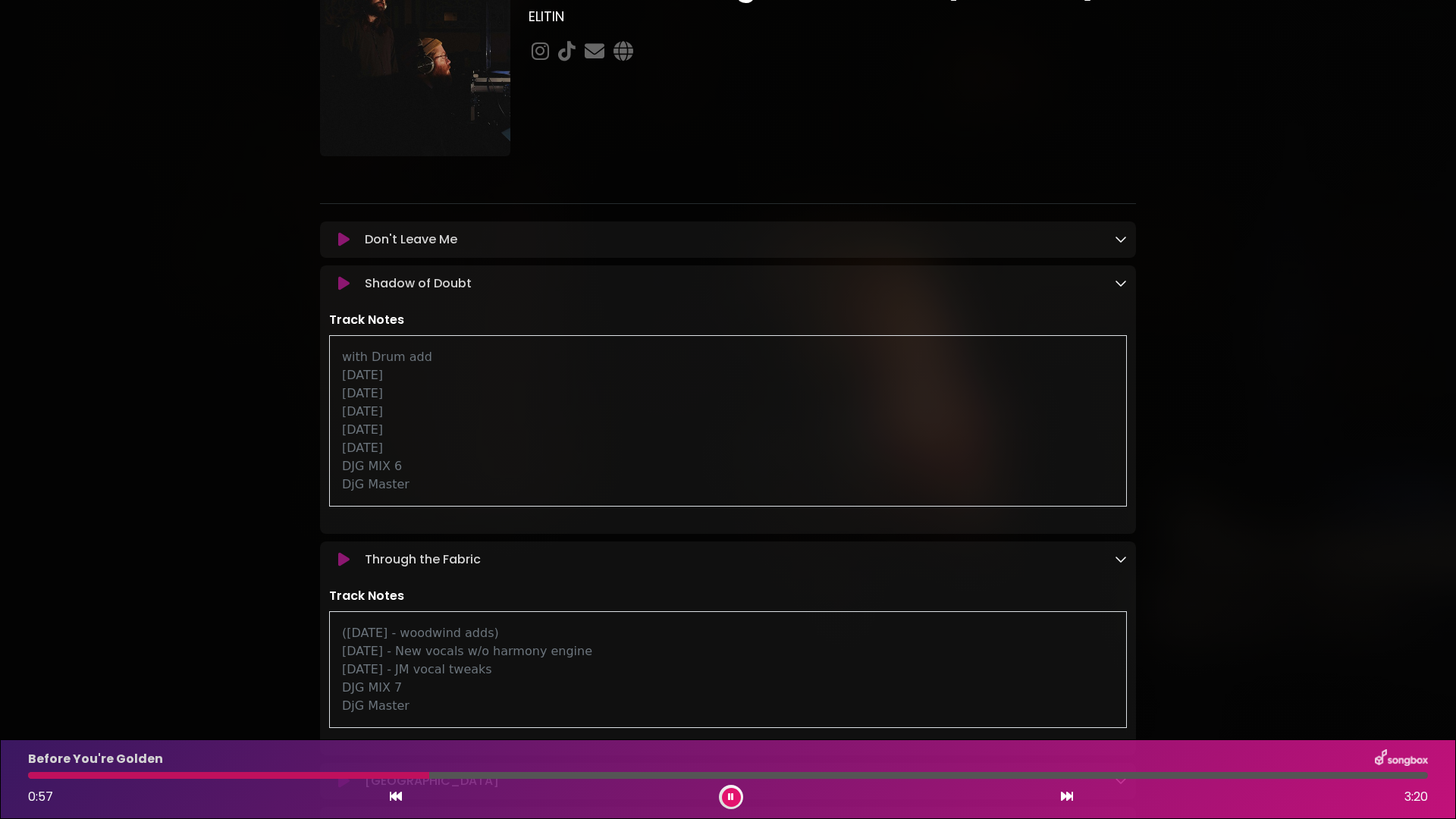
click at [1120, 236] on icon at bounding box center [1120, 239] width 12 height 12
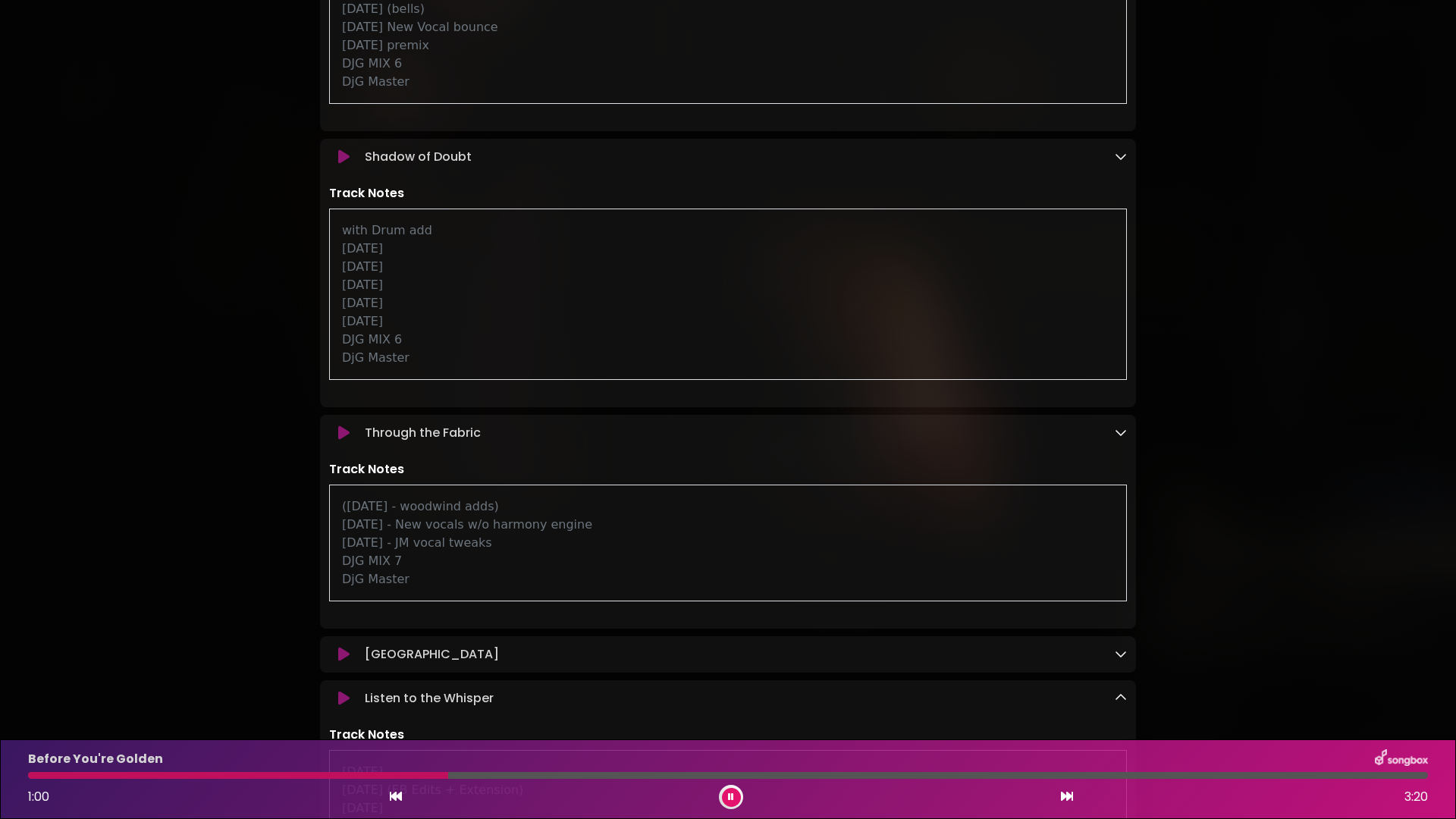
scroll to position [582, 0]
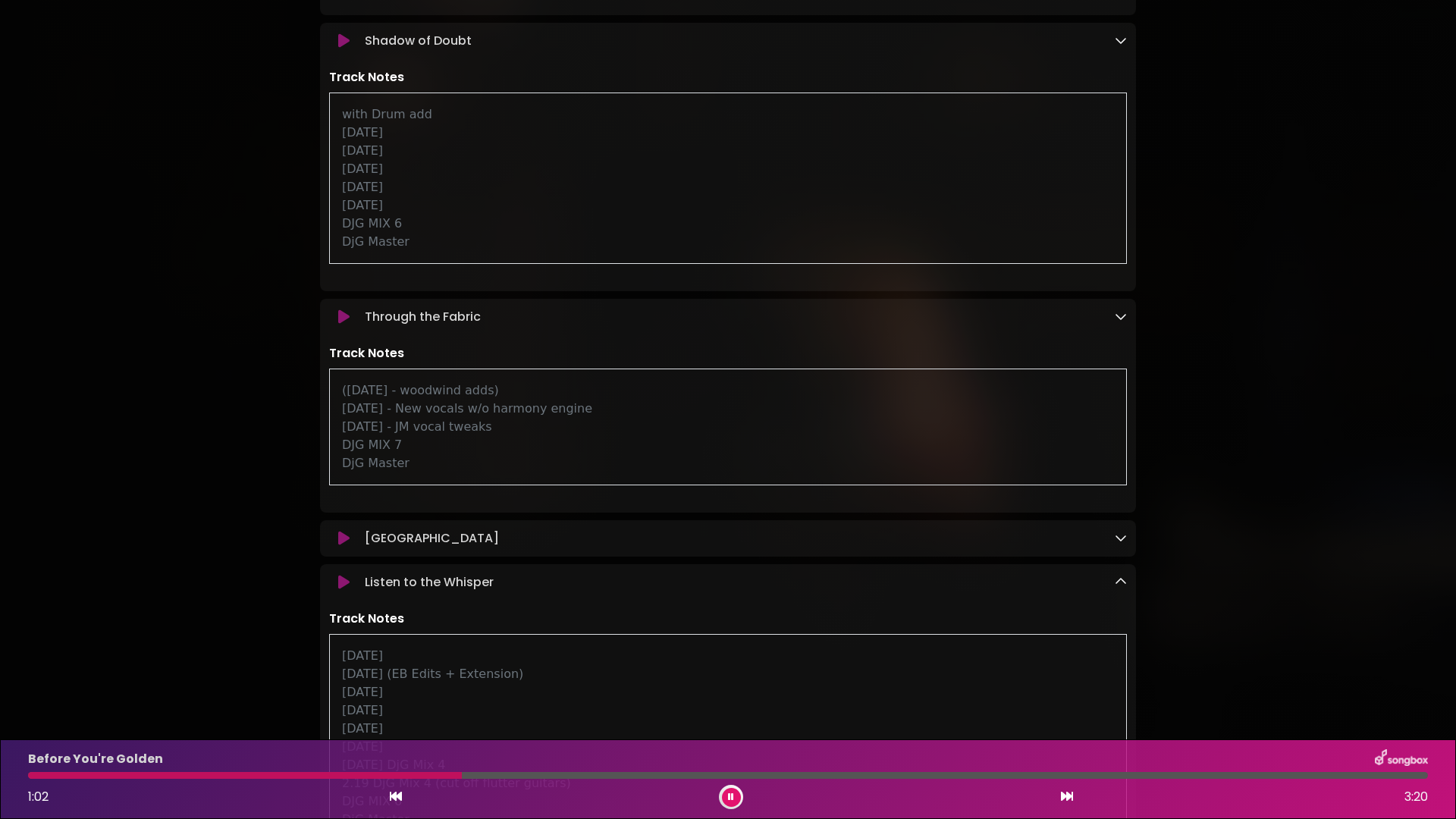
drag, startPoint x: 1123, startPoint y: 536, endPoint x: 1127, endPoint y: 491, distance: 45.2
click at [1123, 536] on icon at bounding box center [1120, 538] width 12 height 12
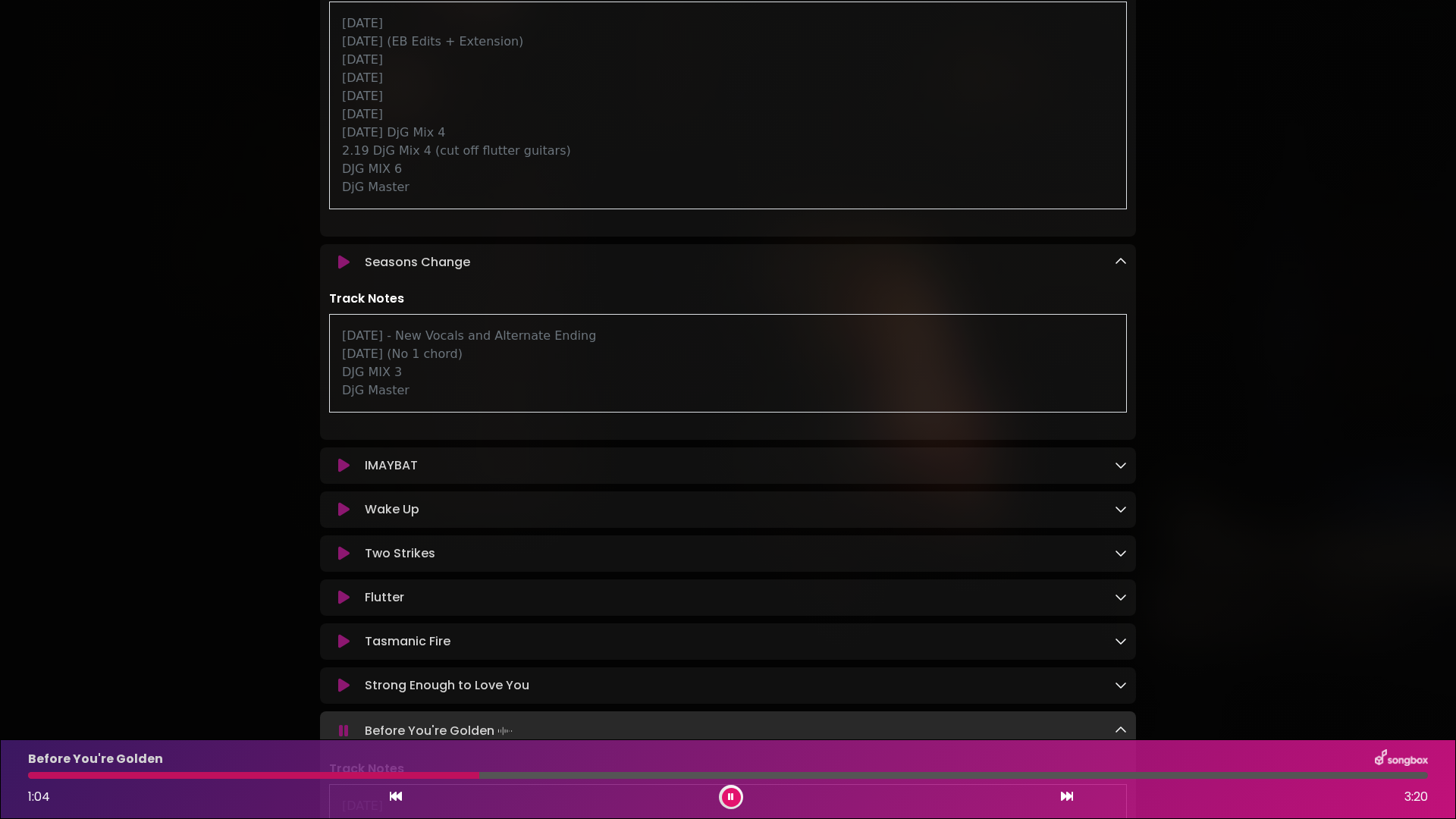
scroll to position [1451, 0]
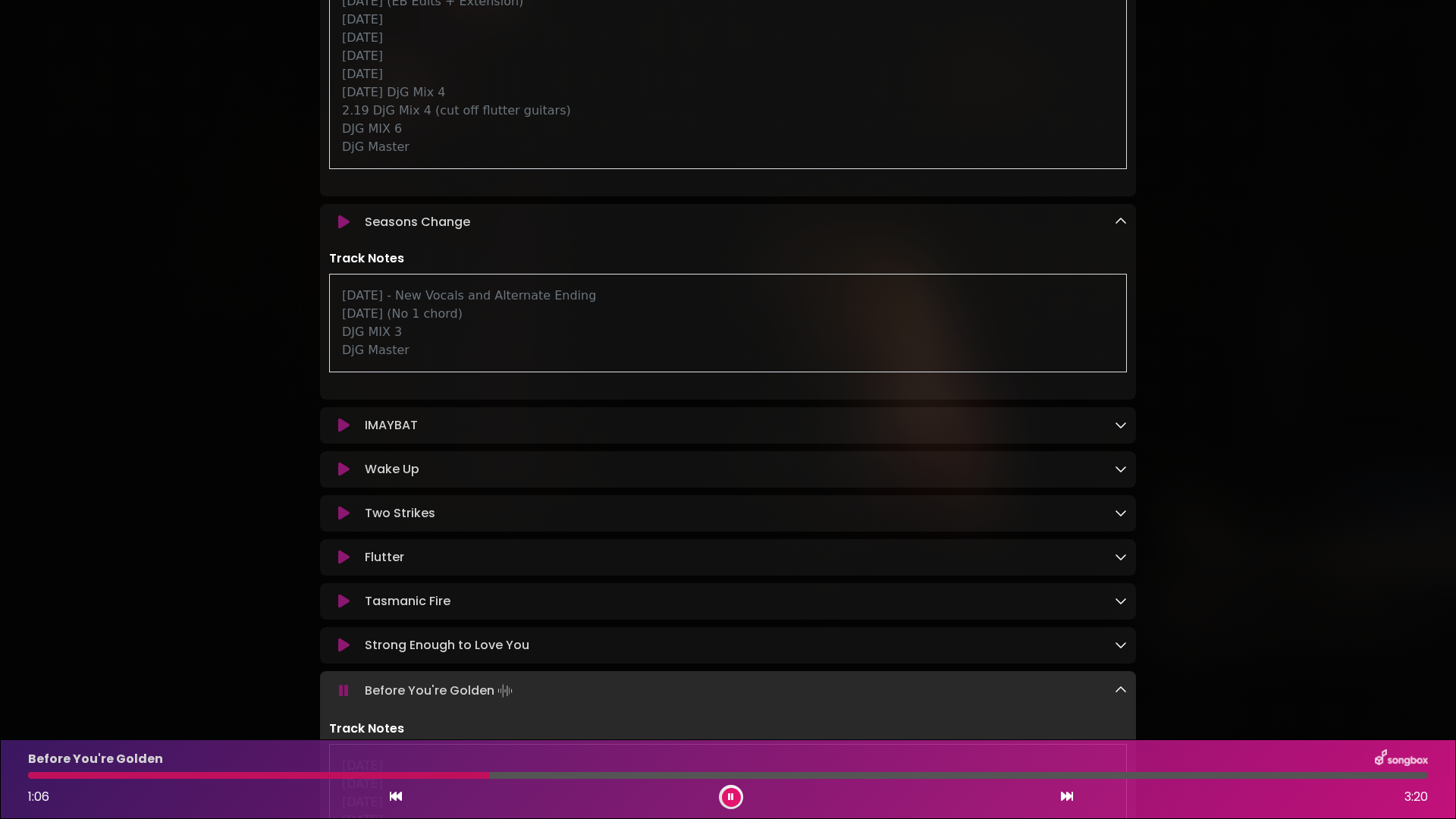
click at [1115, 431] on icon at bounding box center [1120, 425] width 12 height 12
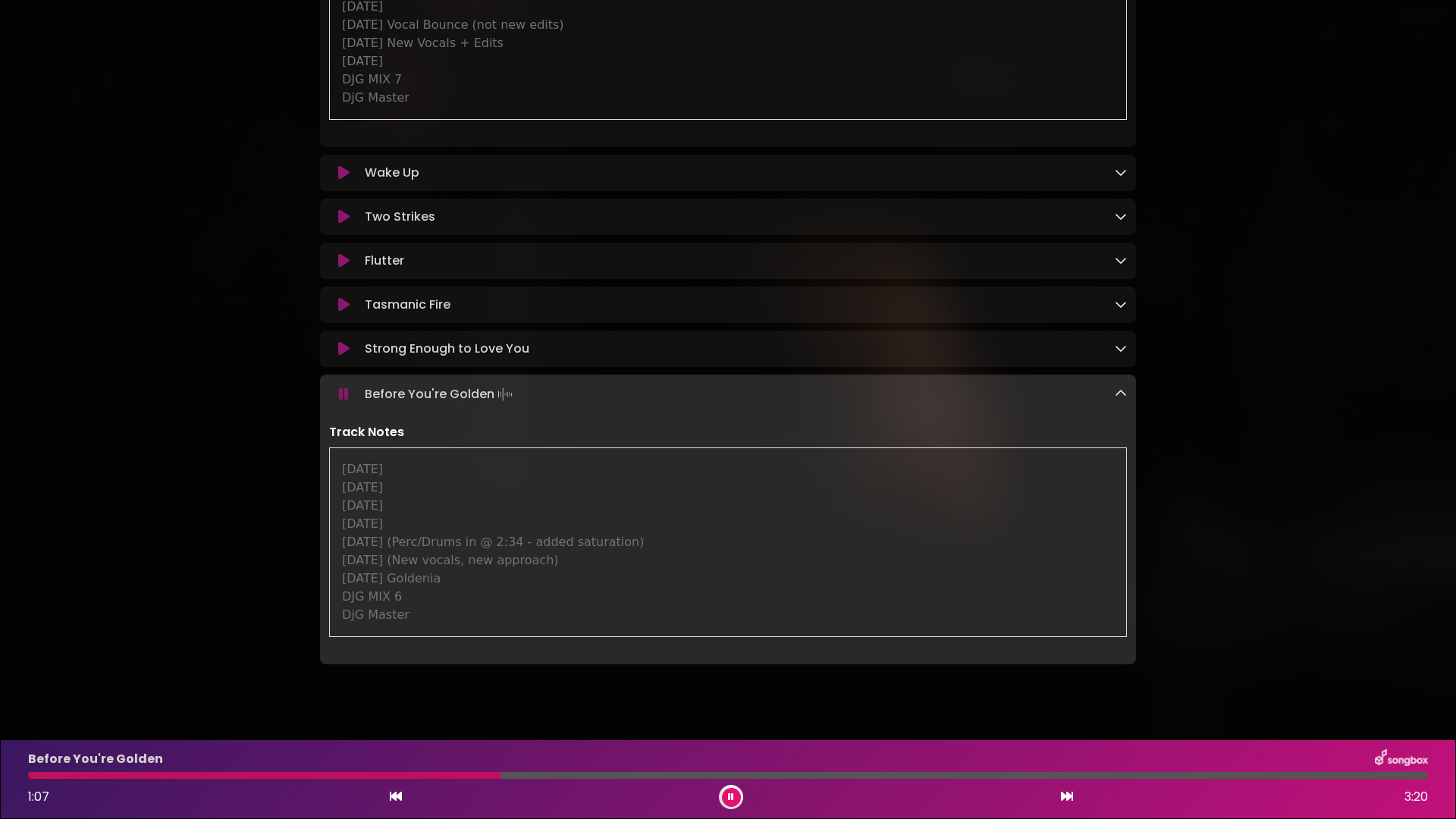
scroll to position [2031, 0]
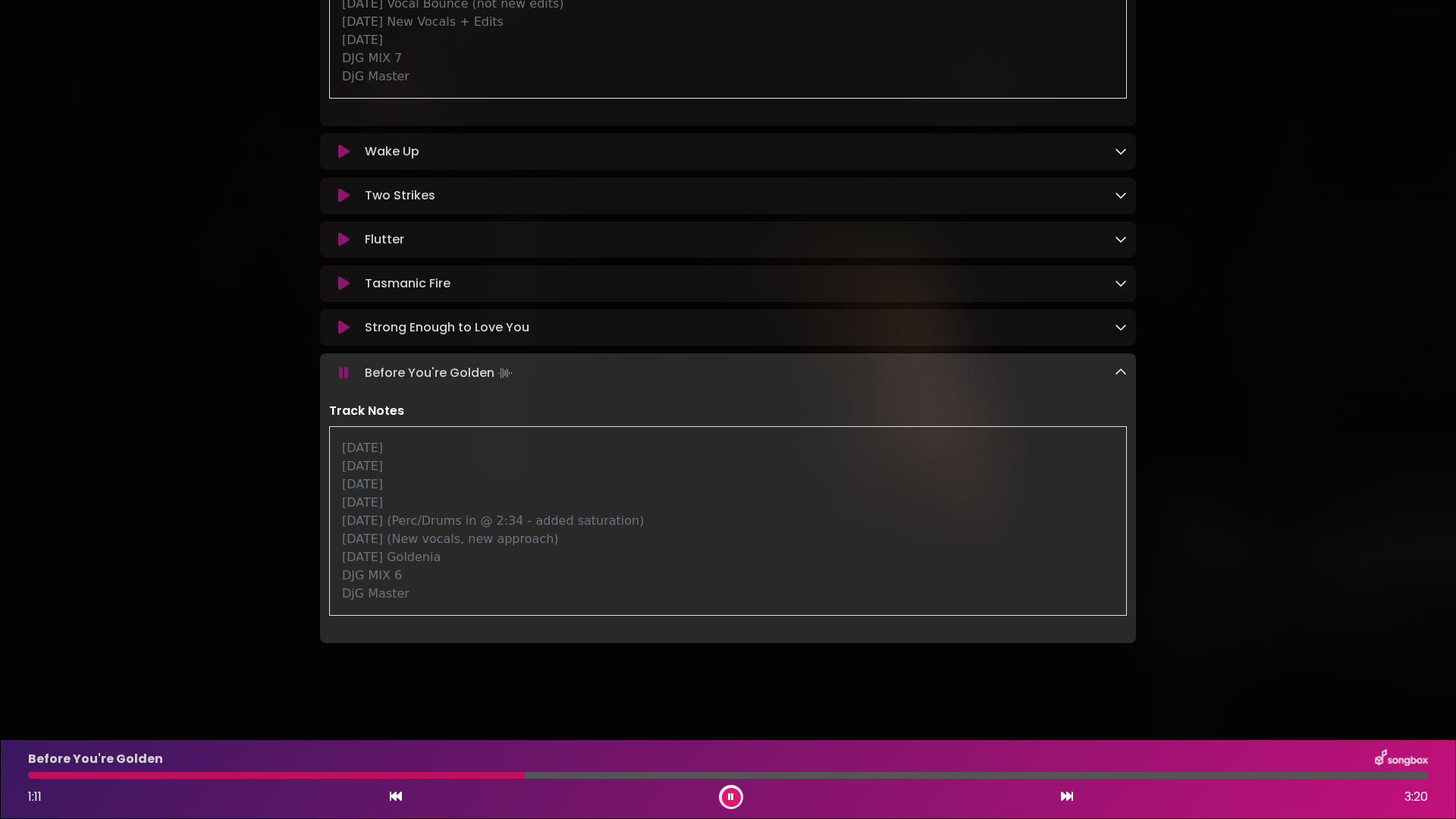
click at [1402, 758] on img at bounding box center [1402, 760] width 53 height 20
click at [733, 795] on button at bounding box center [730, 797] width 19 height 19
